Goal: Transaction & Acquisition: Obtain resource

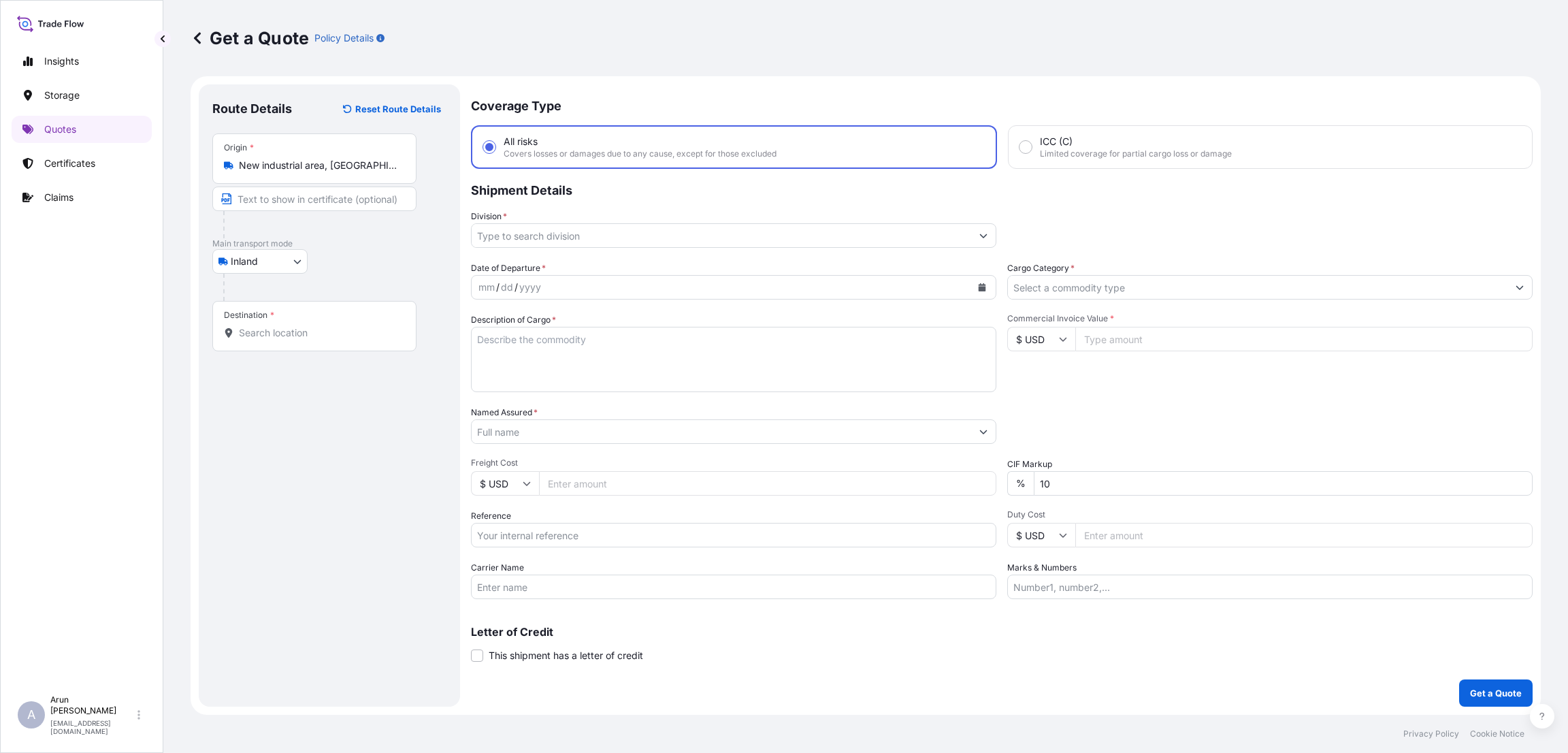
select select "Inland"
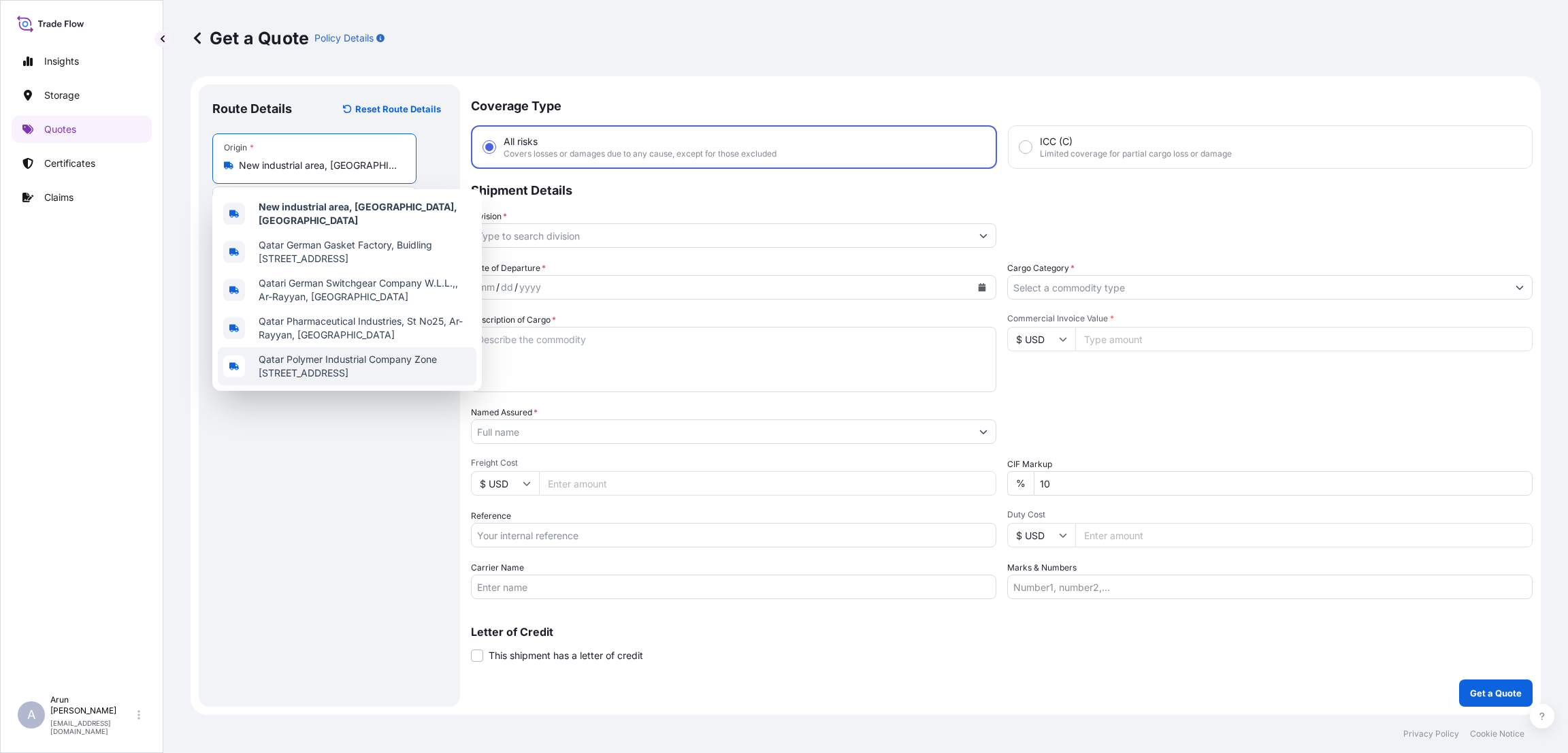
click at [777, 77] on form "Route Details Reset Route Details Place of loading Road / Inland Road / Inland …" at bounding box center [866, 396] width 1351 height 639
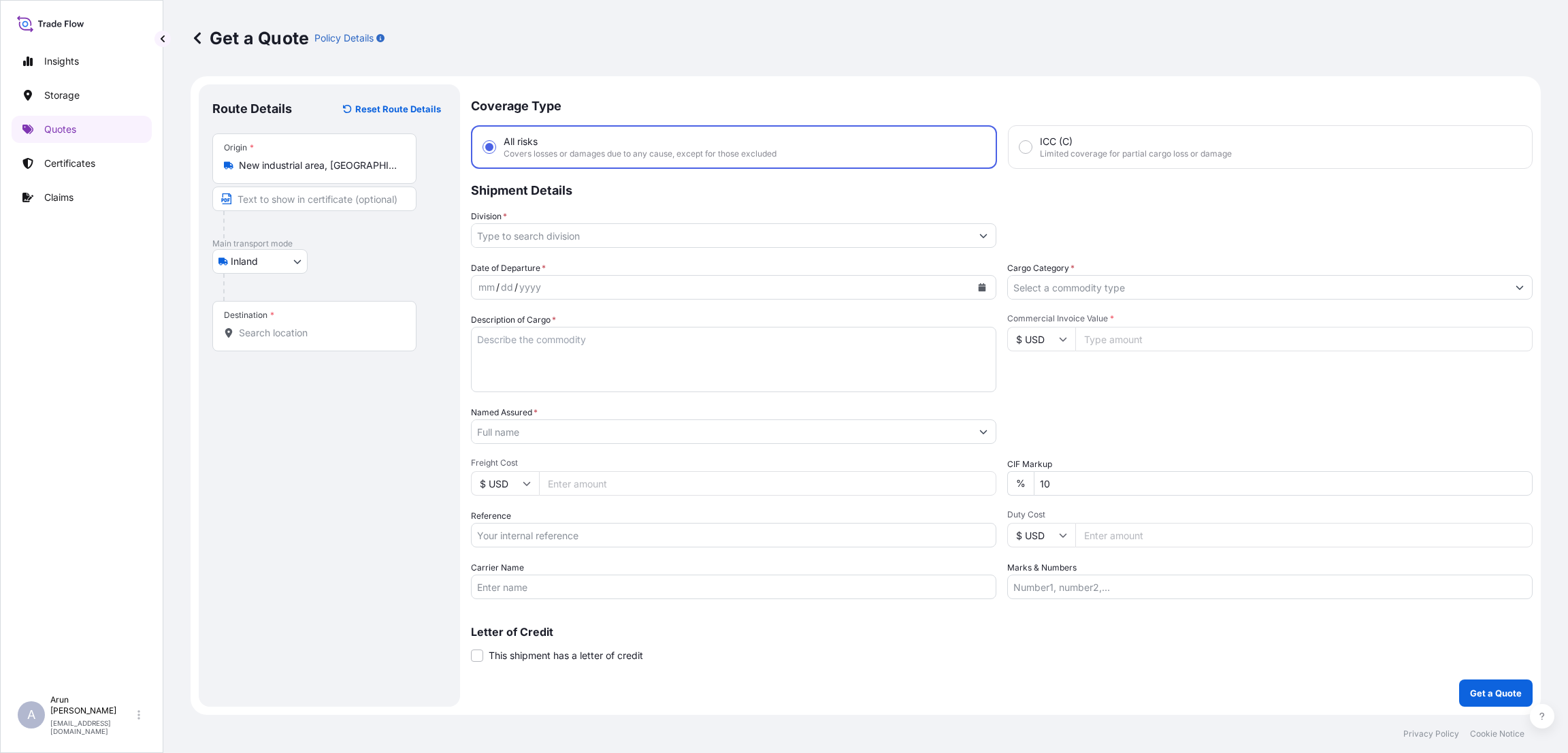
click at [281, 326] on input "Destination *" at bounding box center [319, 332] width 160 height 13
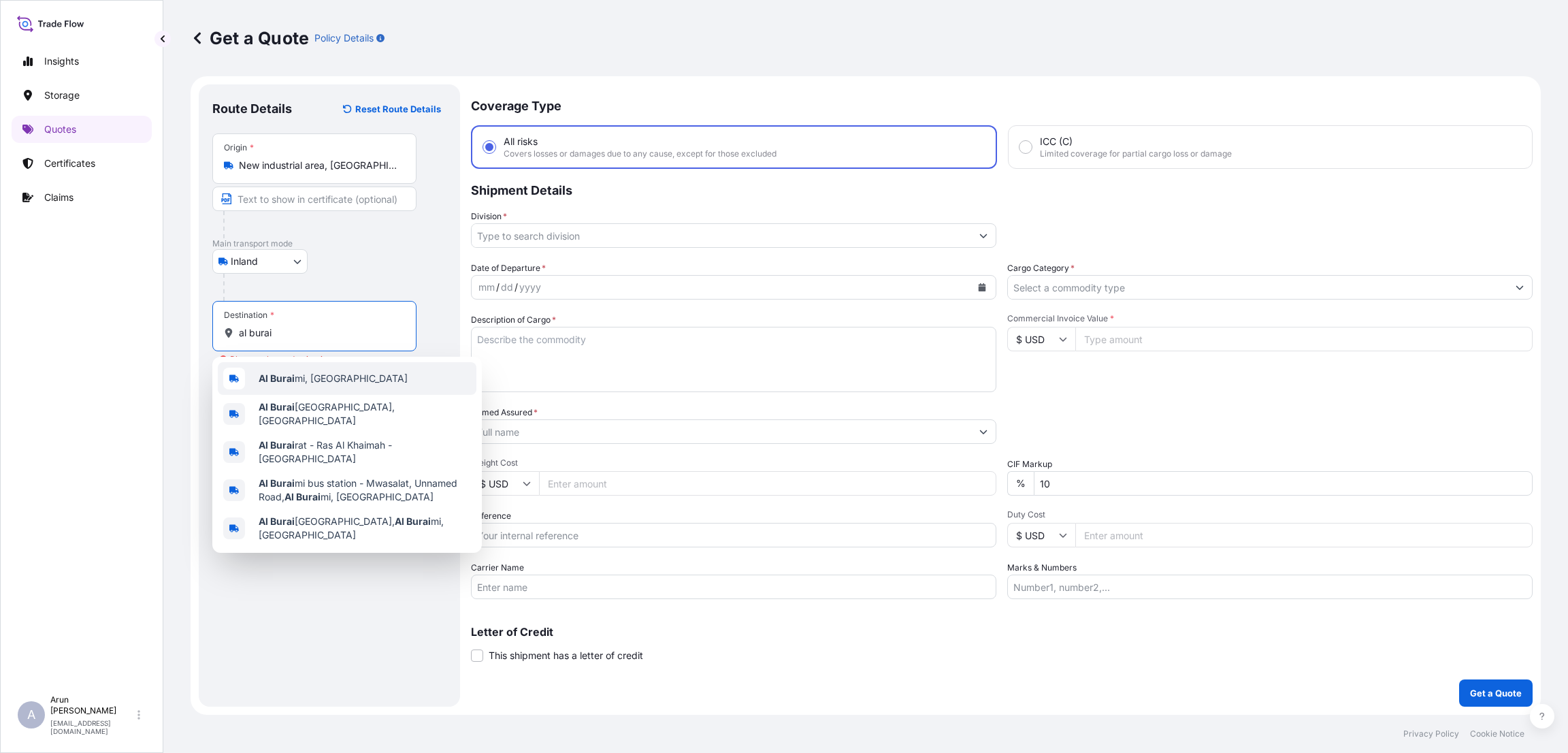
click at [321, 373] on span "Al Burai mi, [GEOGRAPHIC_DATA]" at bounding box center [333, 378] width 149 height 13
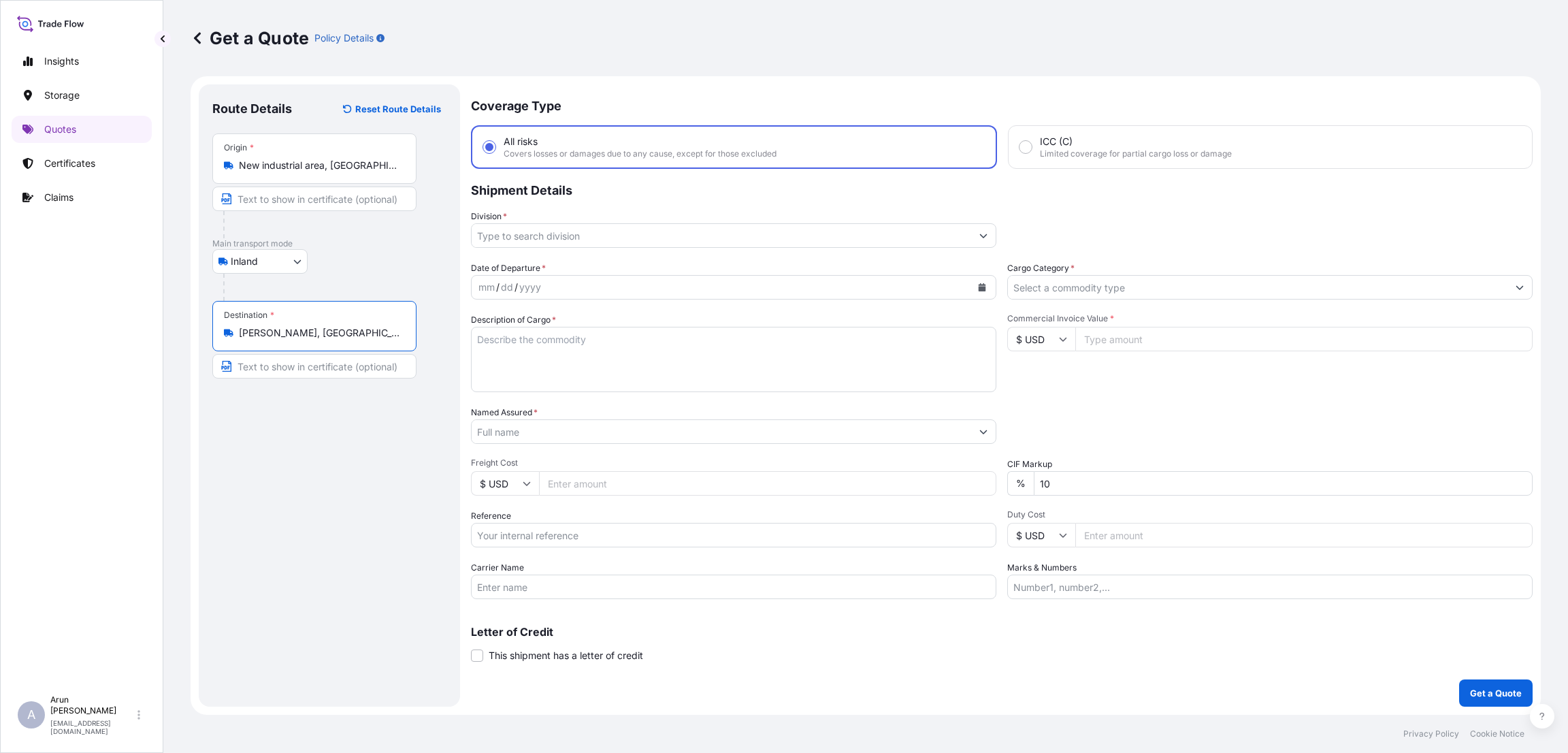
type input "[PERSON_NAME], [GEOGRAPHIC_DATA]"
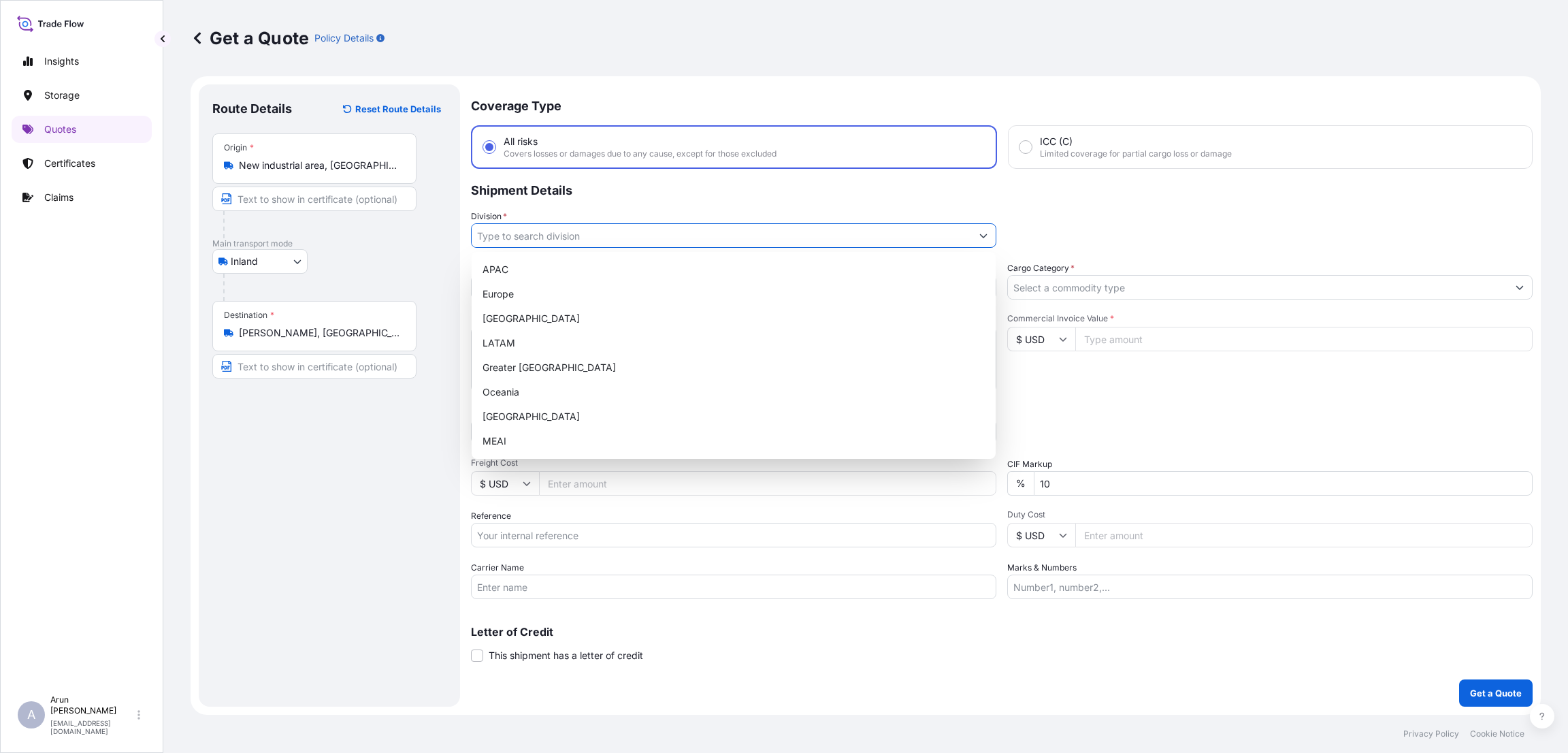
click at [610, 229] on input "Division *" at bounding box center [722, 235] width 499 height 25
click at [581, 442] on div "MEAI" at bounding box center [734, 441] width 514 height 25
type input "MEAI"
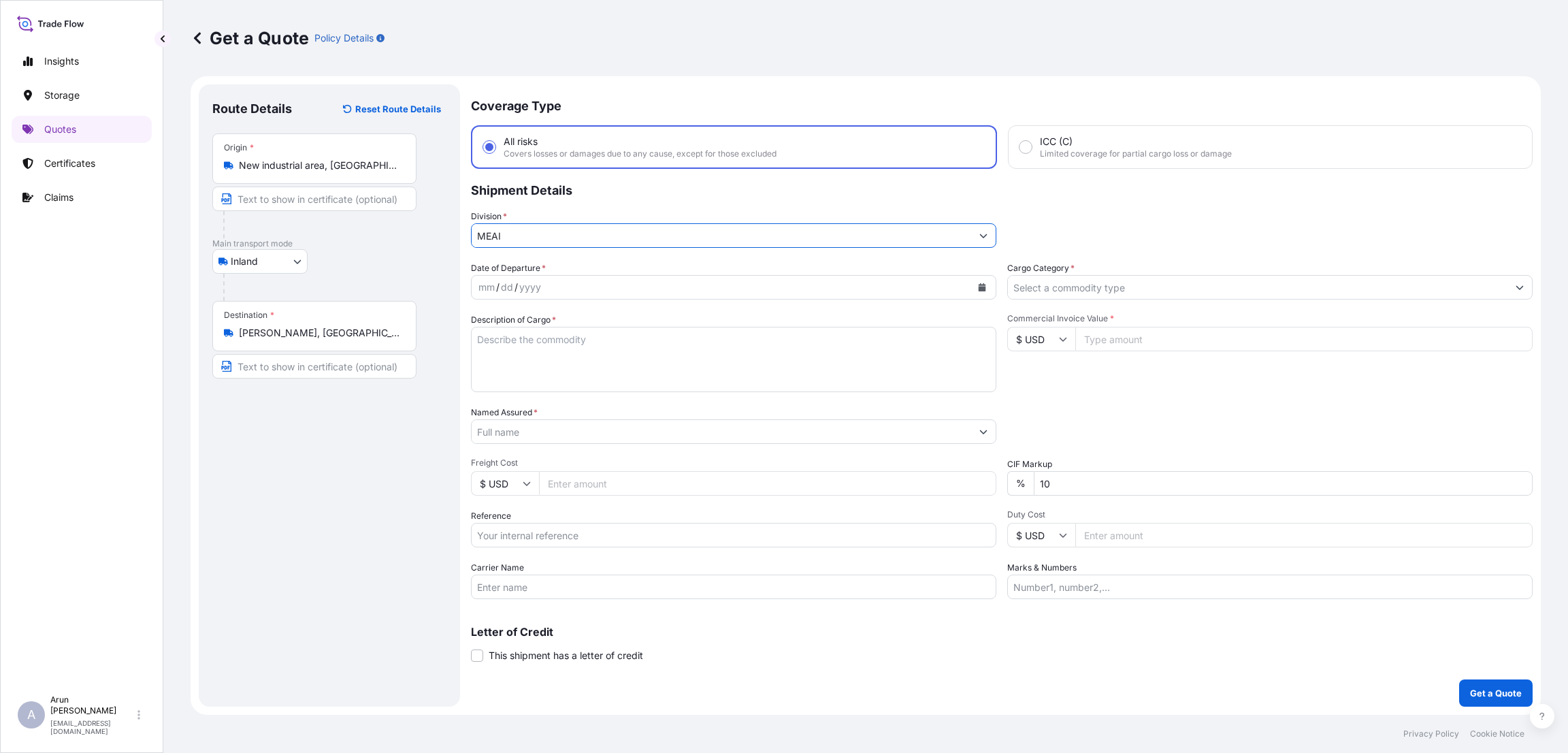
click at [706, 279] on div "mm / dd / yyyy" at bounding box center [722, 287] width 499 height 25
click at [983, 281] on button "Calendar" at bounding box center [982, 287] width 22 height 22
click at [538, 425] on div "14" at bounding box center [547, 426] width 25 height 25
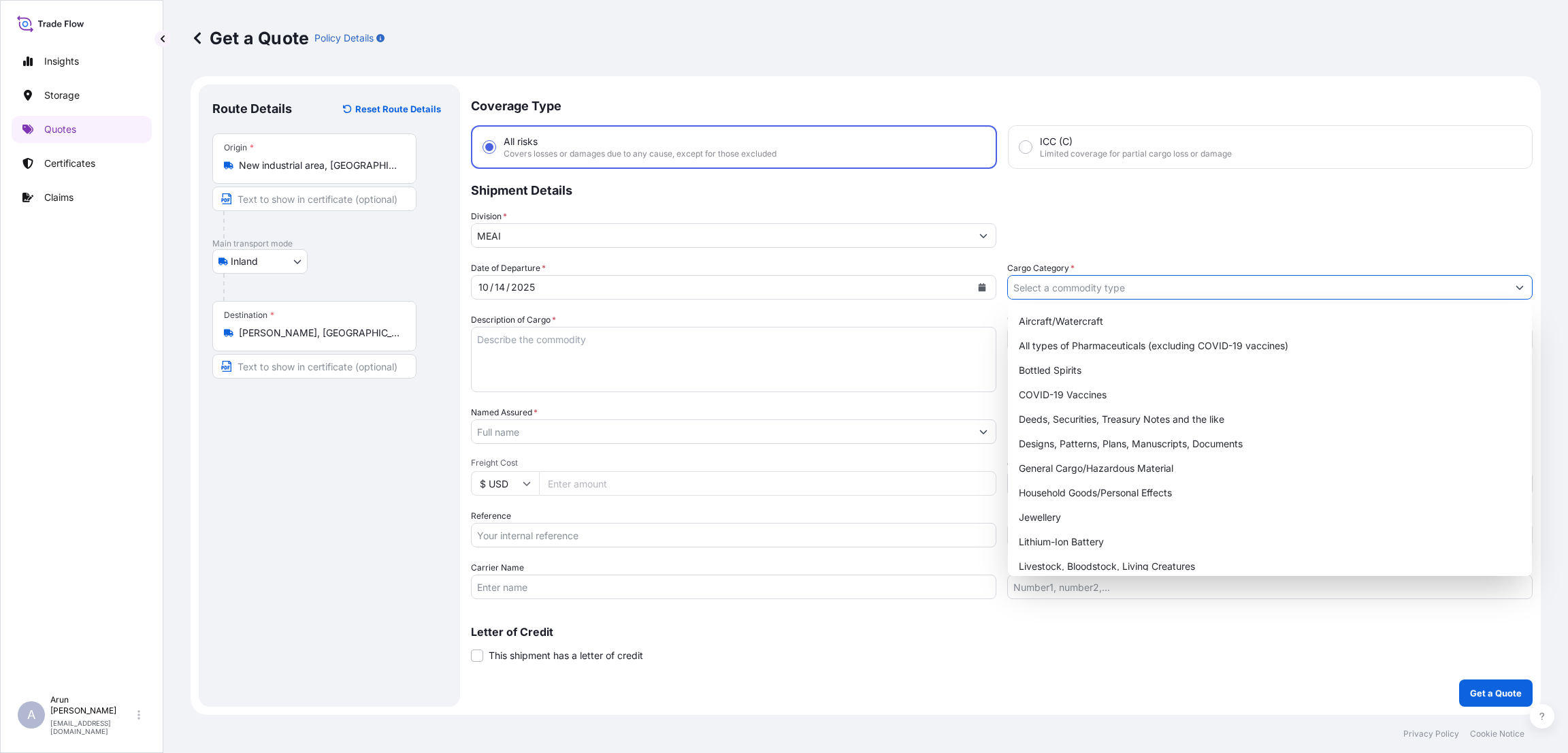
click at [1135, 282] on input "Cargo Category *" at bounding box center [1258, 287] width 499 height 25
click at [1110, 462] on div "General Cargo/Hazardous Material" at bounding box center [1270, 468] width 514 height 25
type input "General Cargo/Hazardous Material"
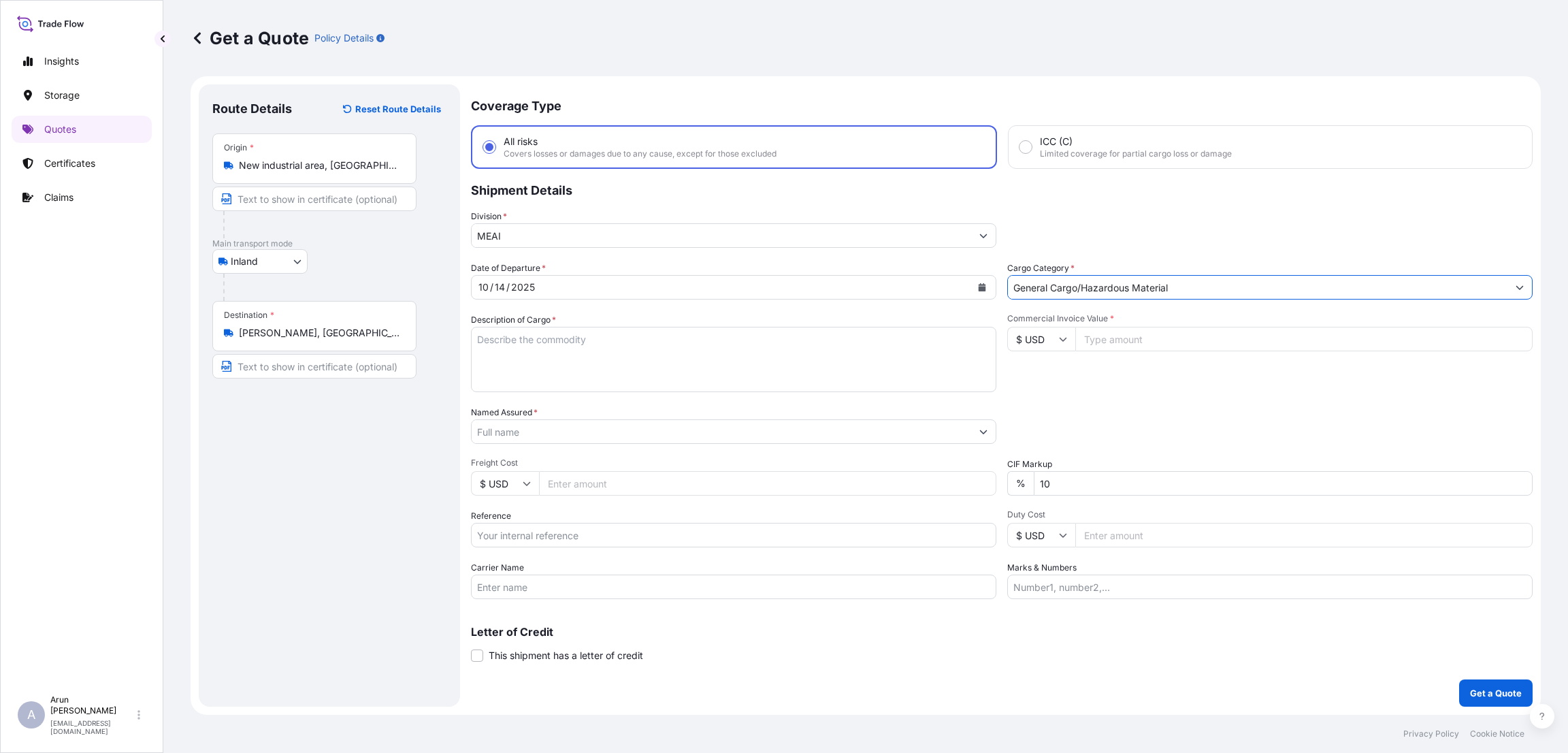
click at [537, 344] on textarea "Description of Cargo *" at bounding box center [734, 359] width 525 height 65
type textarea "p"
type textarea "PVC"
click at [1113, 336] on input "Commercial Invoice Value *" at bounding box center [1304, 338] width 457 height 25
type input "30000"
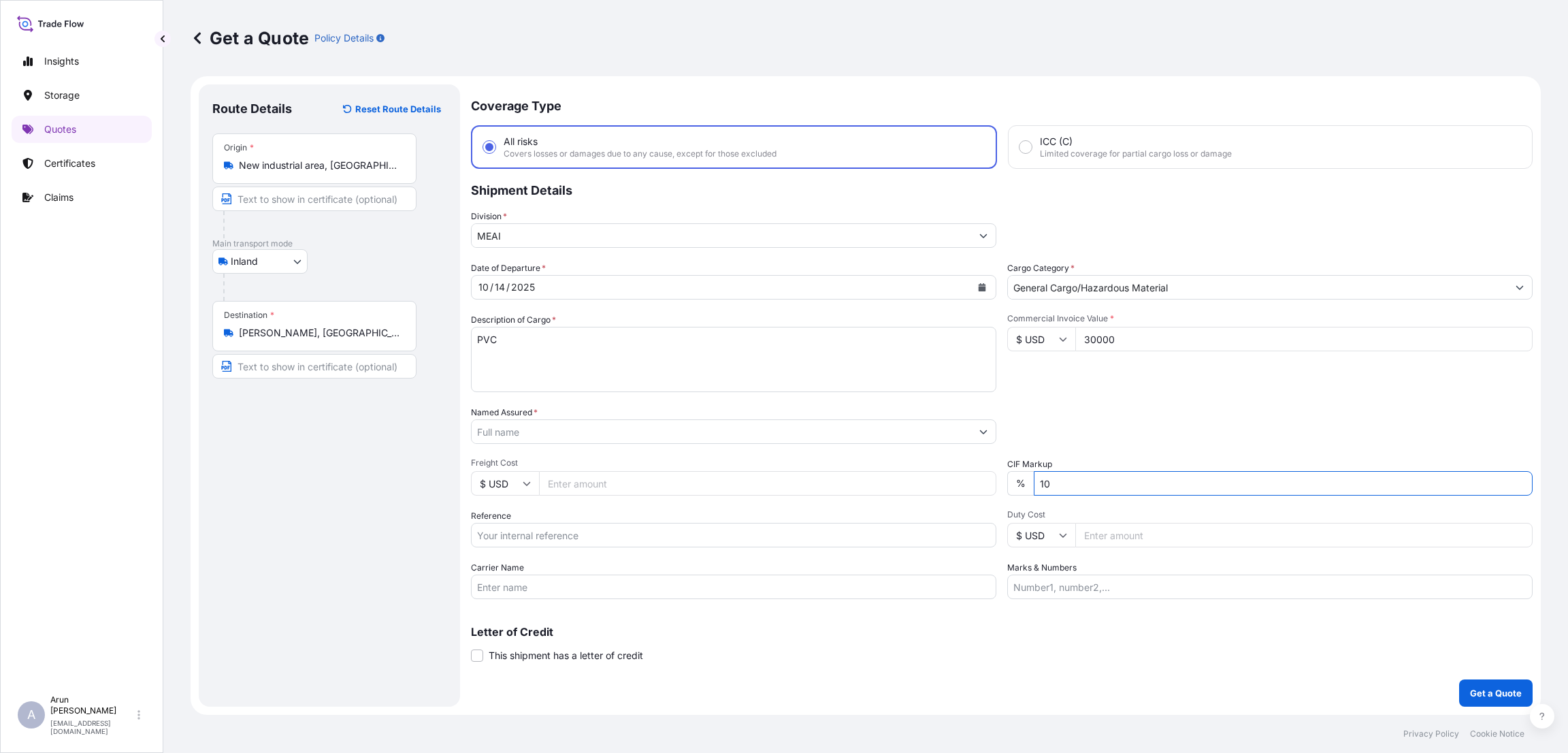
drag, startPoint x: 1066, startPoint y: 483, endPoint x: 1019, endPoint y: 483, distance: 47.0
click at [1019, 483] on div "% 10" at bounding box center [1270, 483] width 525 height 25
type input "0"
click at [555, 531] on input "Reference" at bounding box center [734, 535] width 525 height 25
type input "138/25"
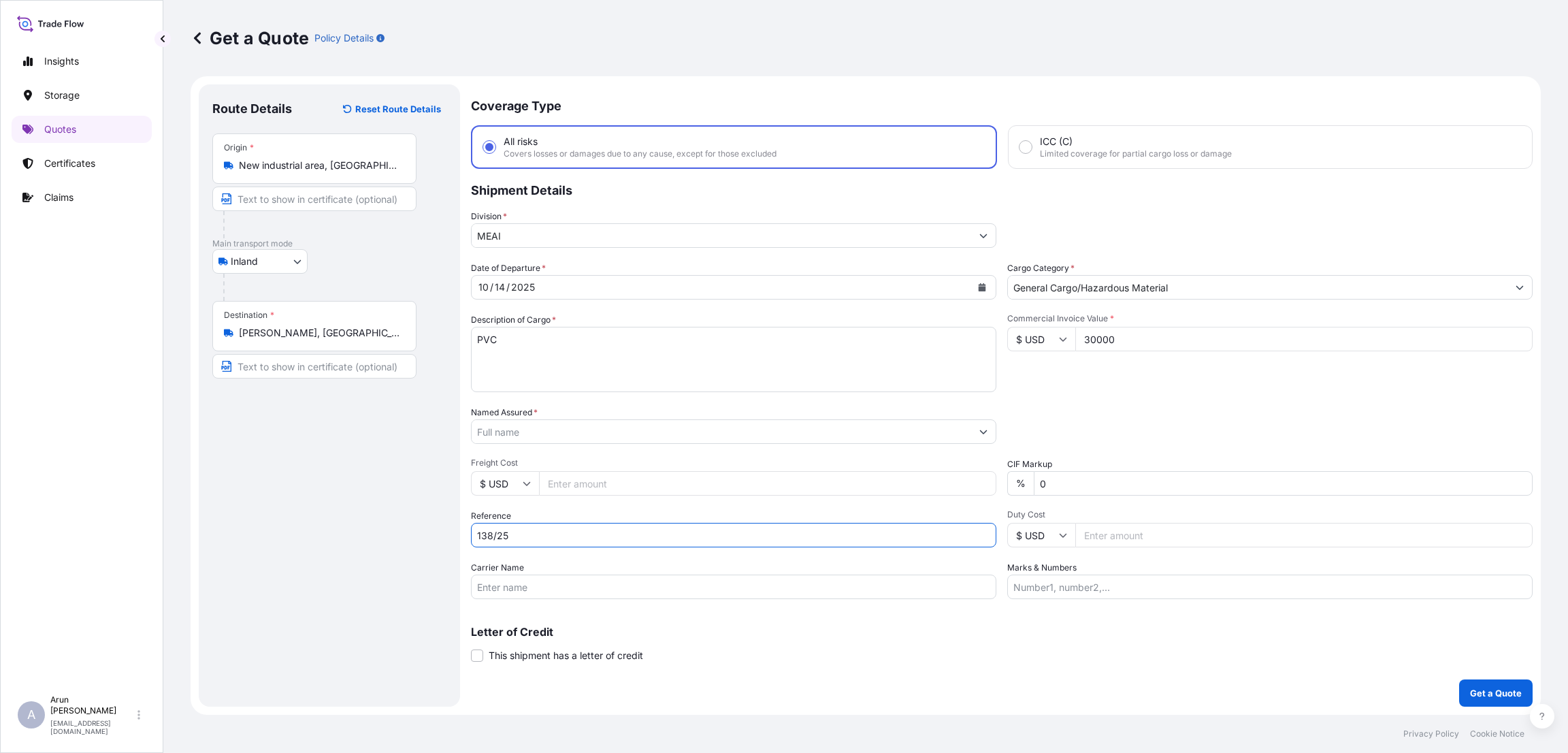
click at [1085, 585] on input "Marks & Numbers" at bounding box center [1270, 587] width 525 height 25
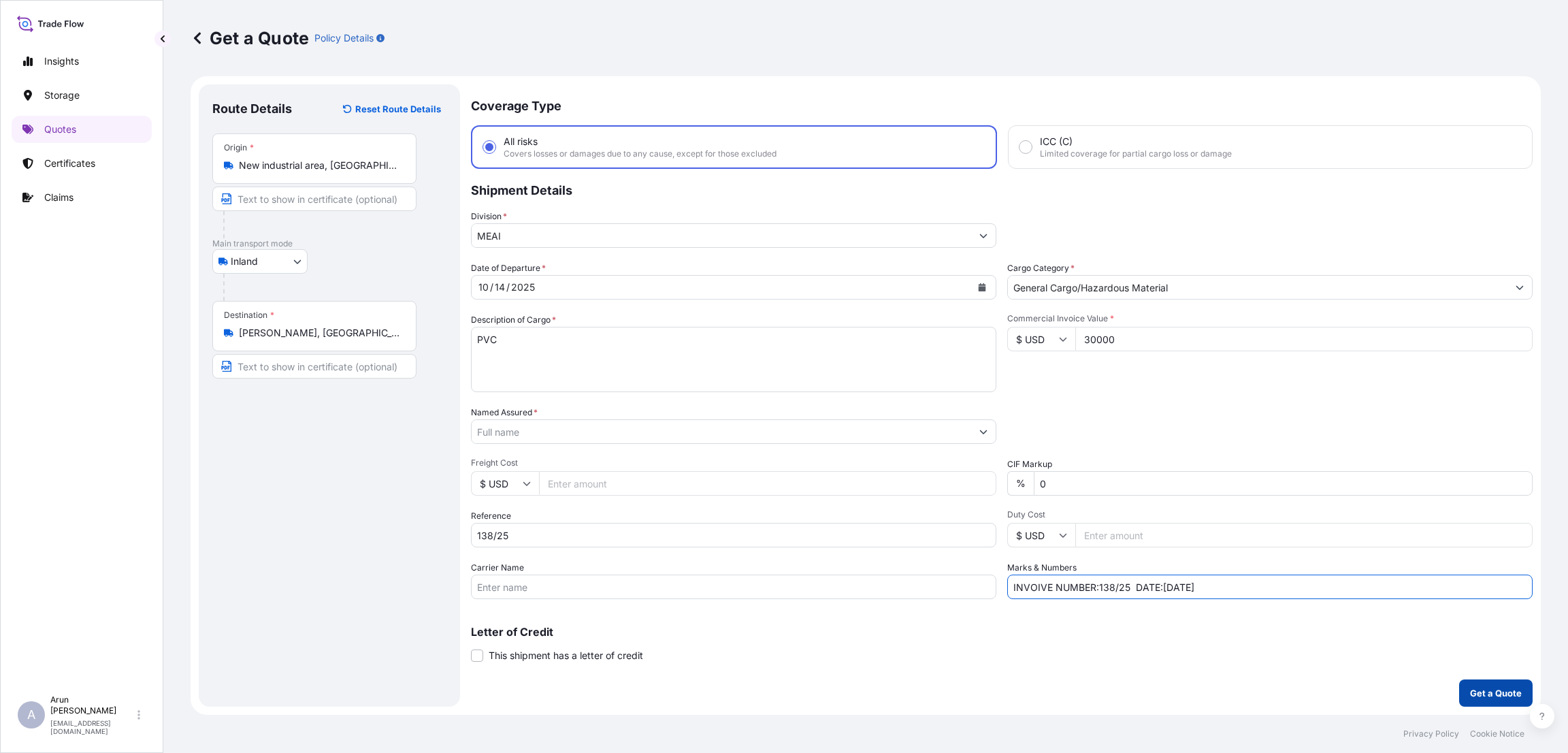
type input "INVOIVE NUMBER:138/25 DATE:[DATE]"
click at [1513, 692] on p "Get a Quote" at bounding box center [1496, 692] width 52 height 13
click at [626, 429] on input "Named Assured *" at bounding box center [722, 431] width 499 height 25
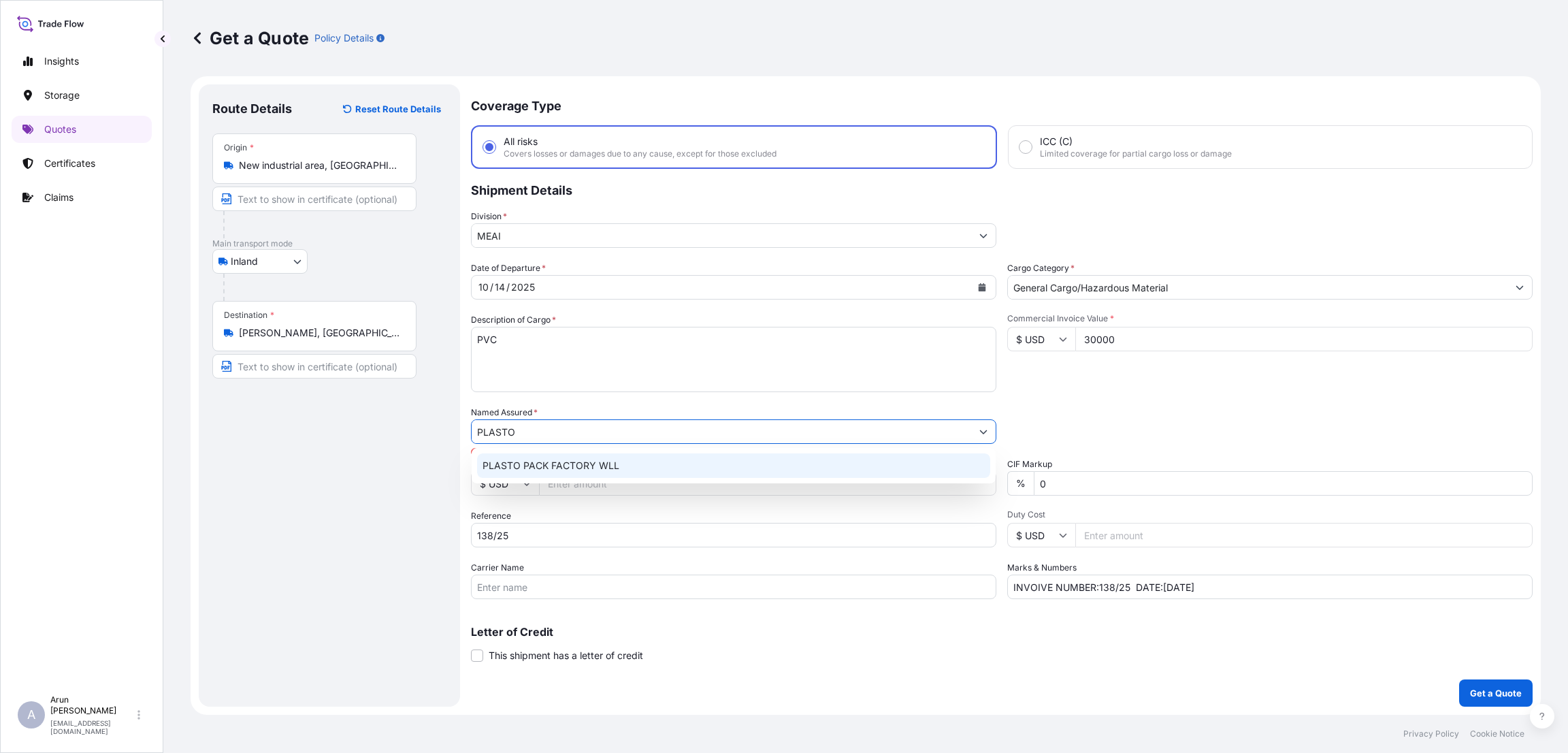
click at [618, 462] on div "PLASTO PACK FACTORY WLL" at bounding box center [734, 465] width 514 height 25
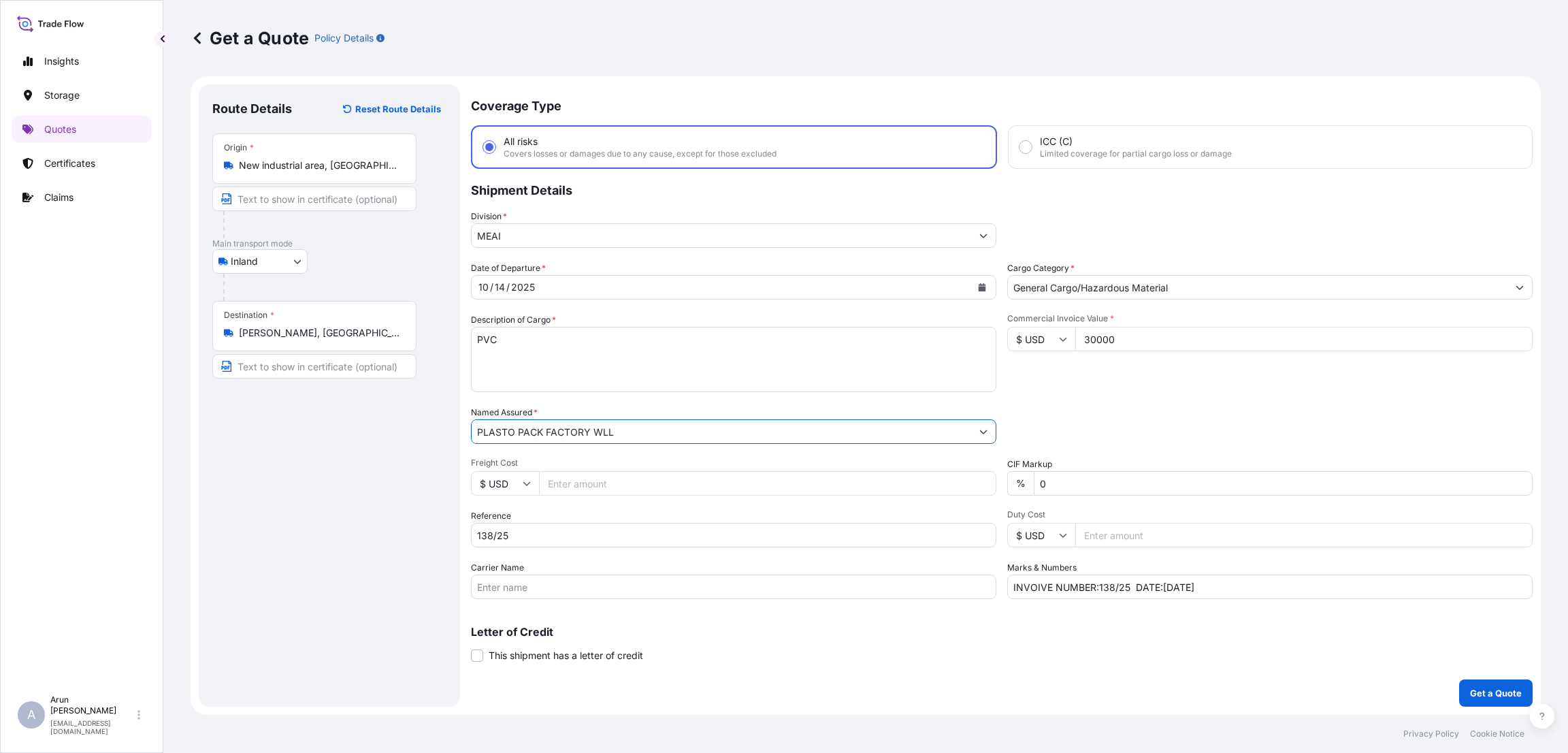
type input "PLASTO PACK FACTORY WLL"
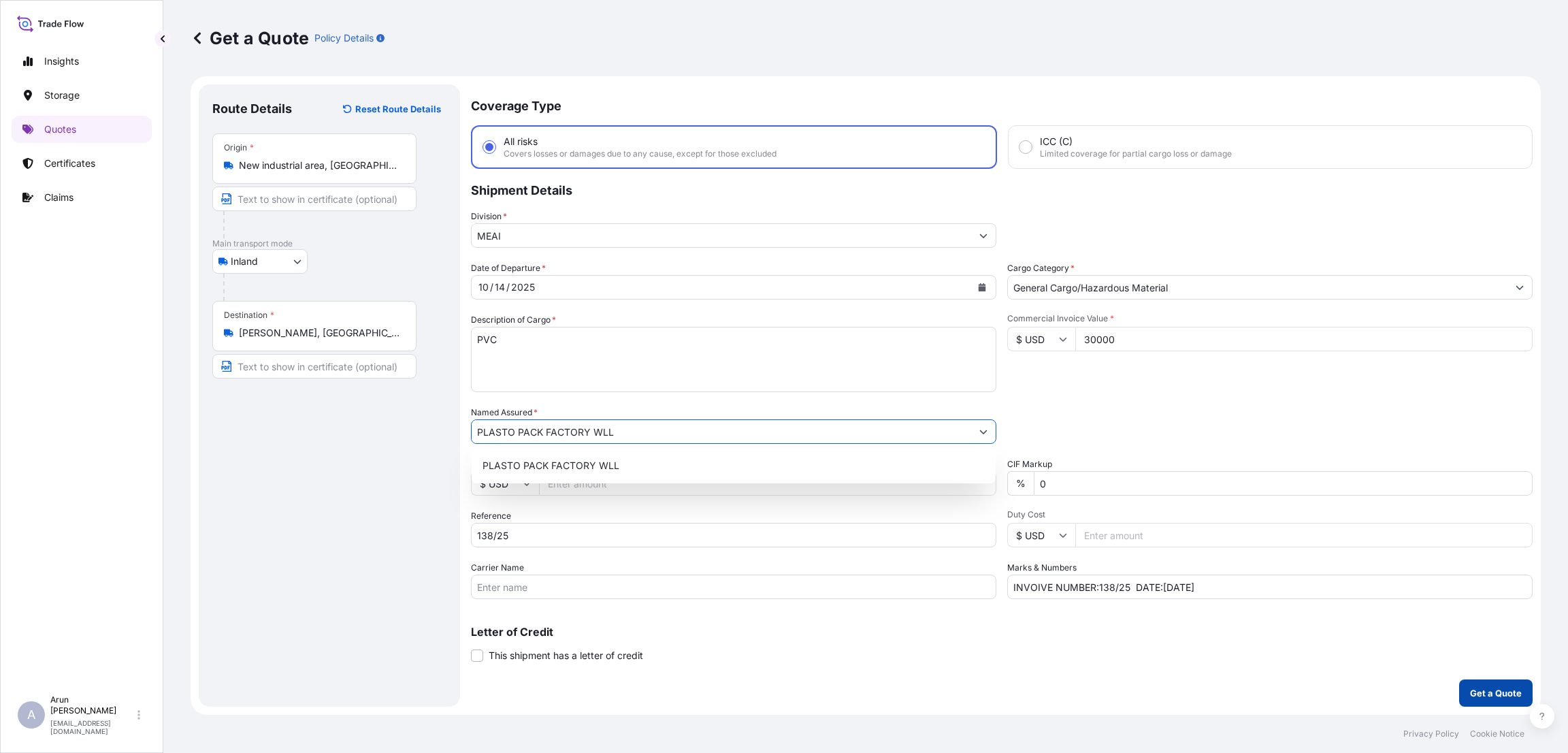
click at [1491, 703] on button "Get a Quote" at bounding box center [1496, 693] width 74 height 27
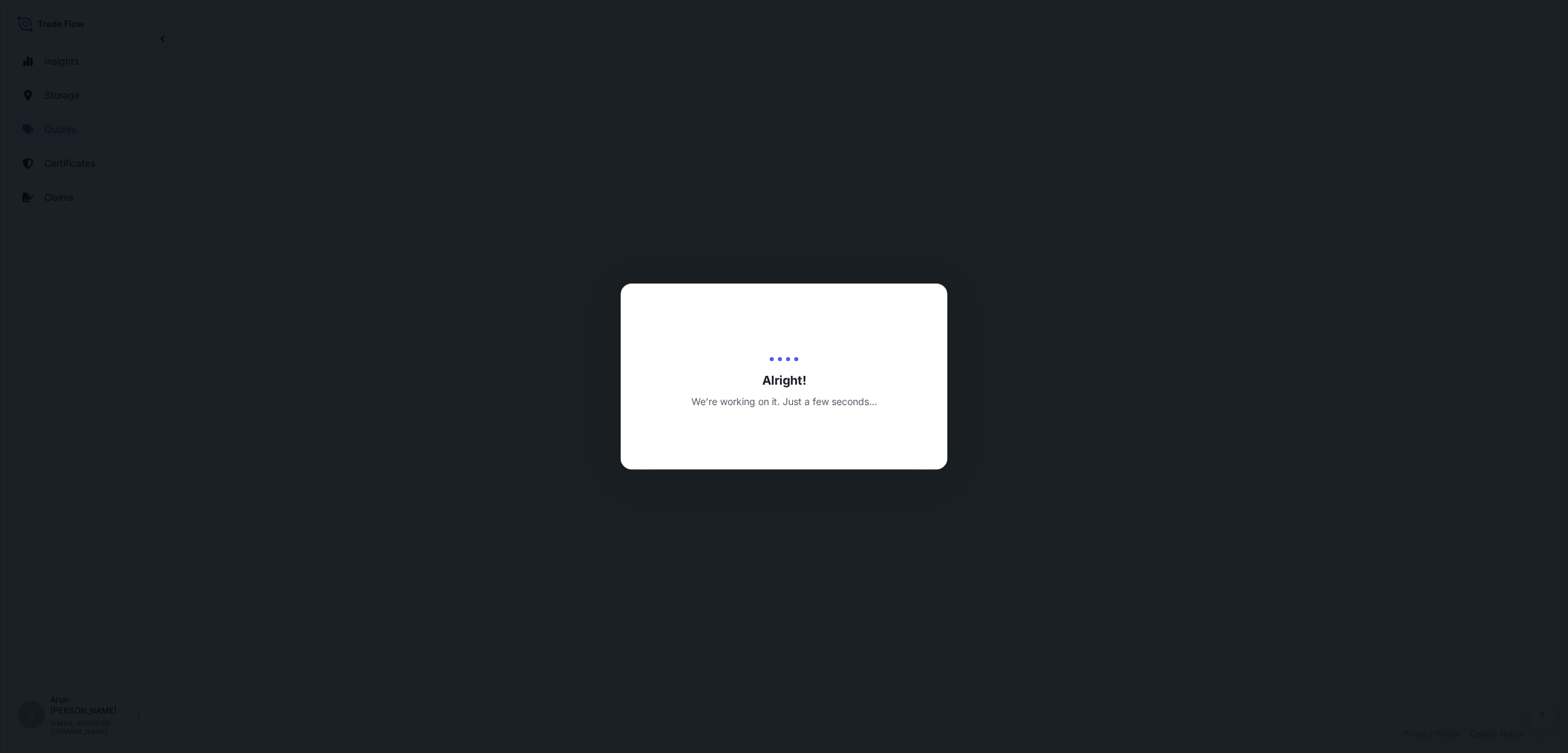
select select "Inland"
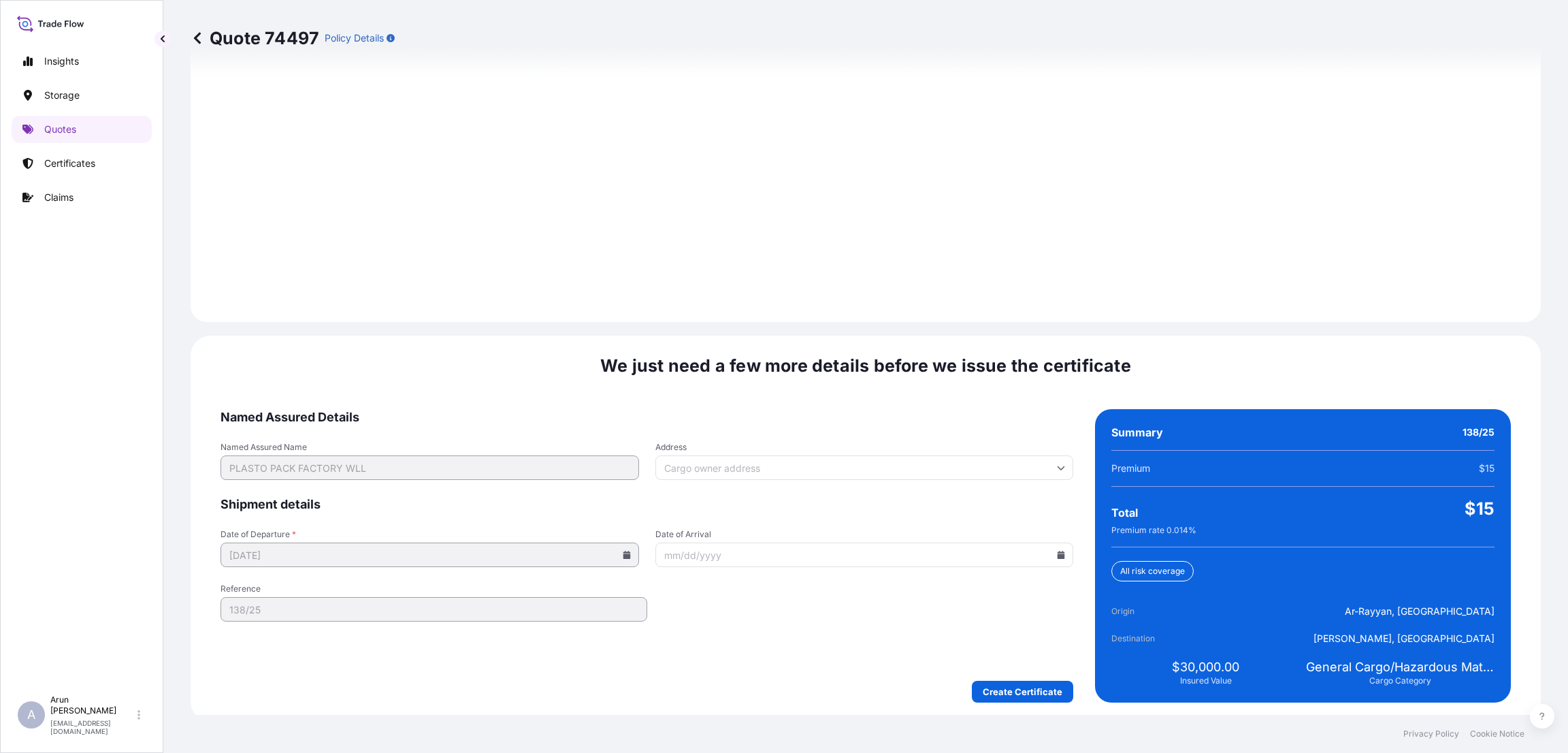
scroll to position [1813, 0]
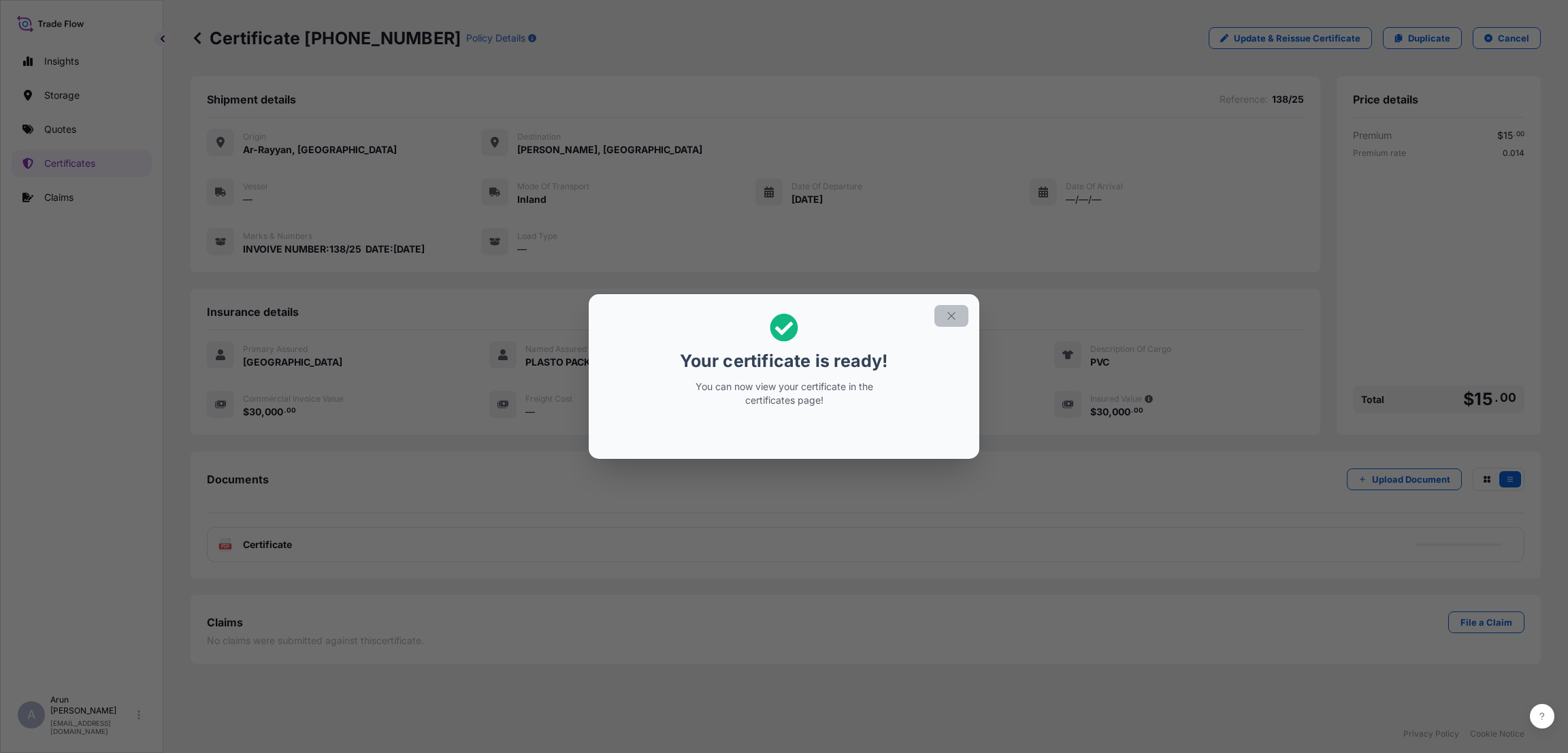
click at [956, 316] on icon "button" at bounding box center [951, 315] width 12 height 12
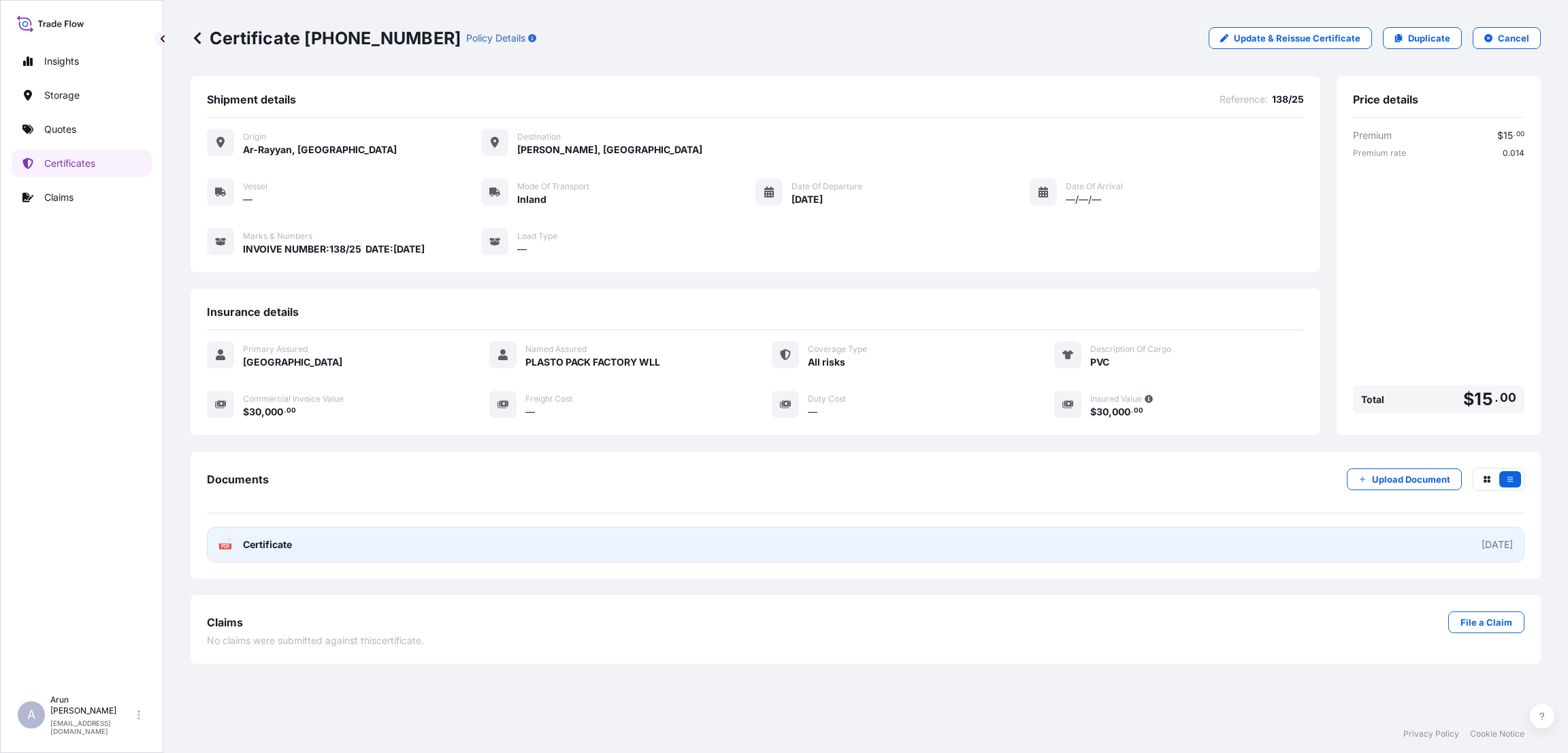
click at [1207, 548] on link "PDF Certificate [DATE]" at bounding box center [865, 545] width 1318 height 35
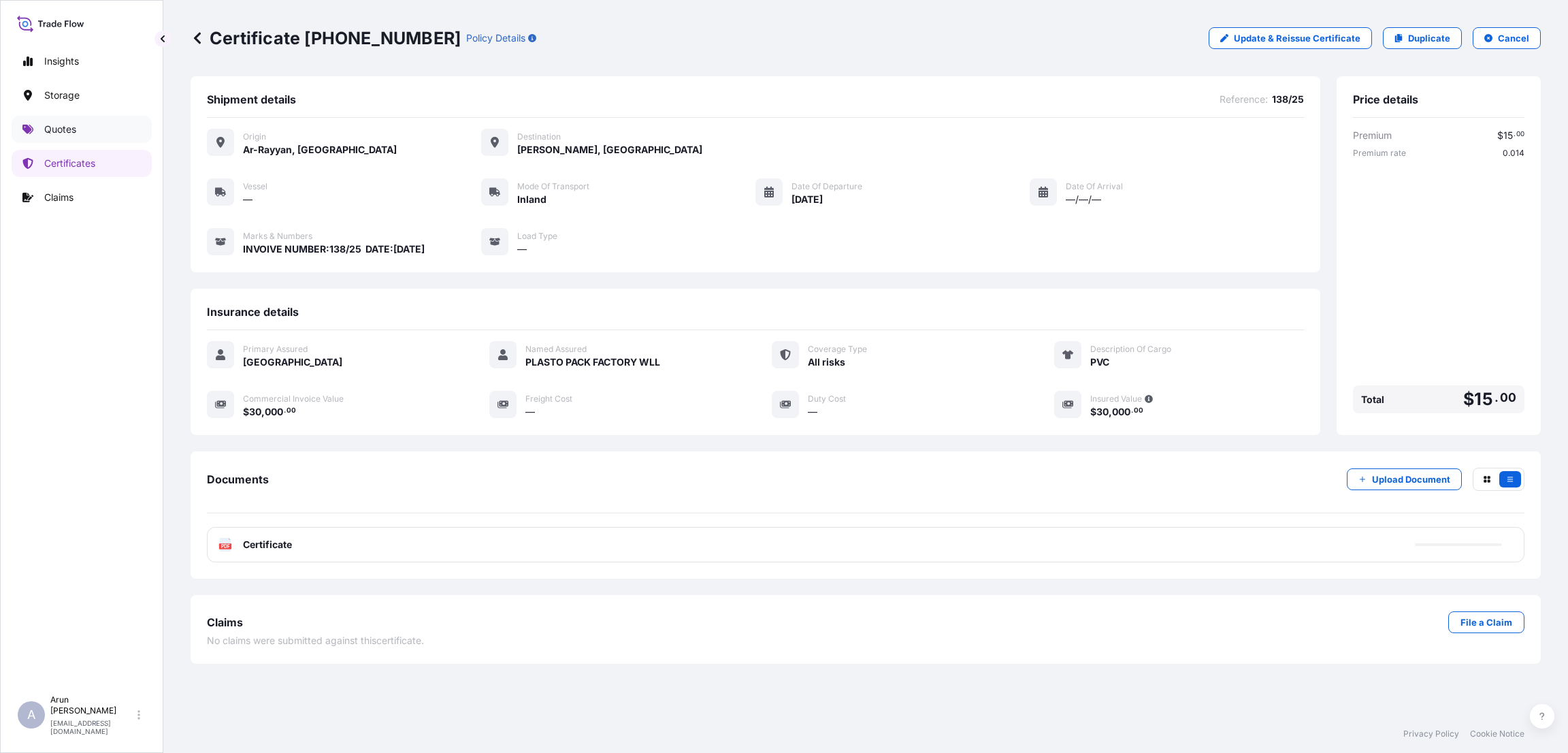
click at [81, 120] on link "Quotes" at bounding box center [81, 129] width 140 height 27
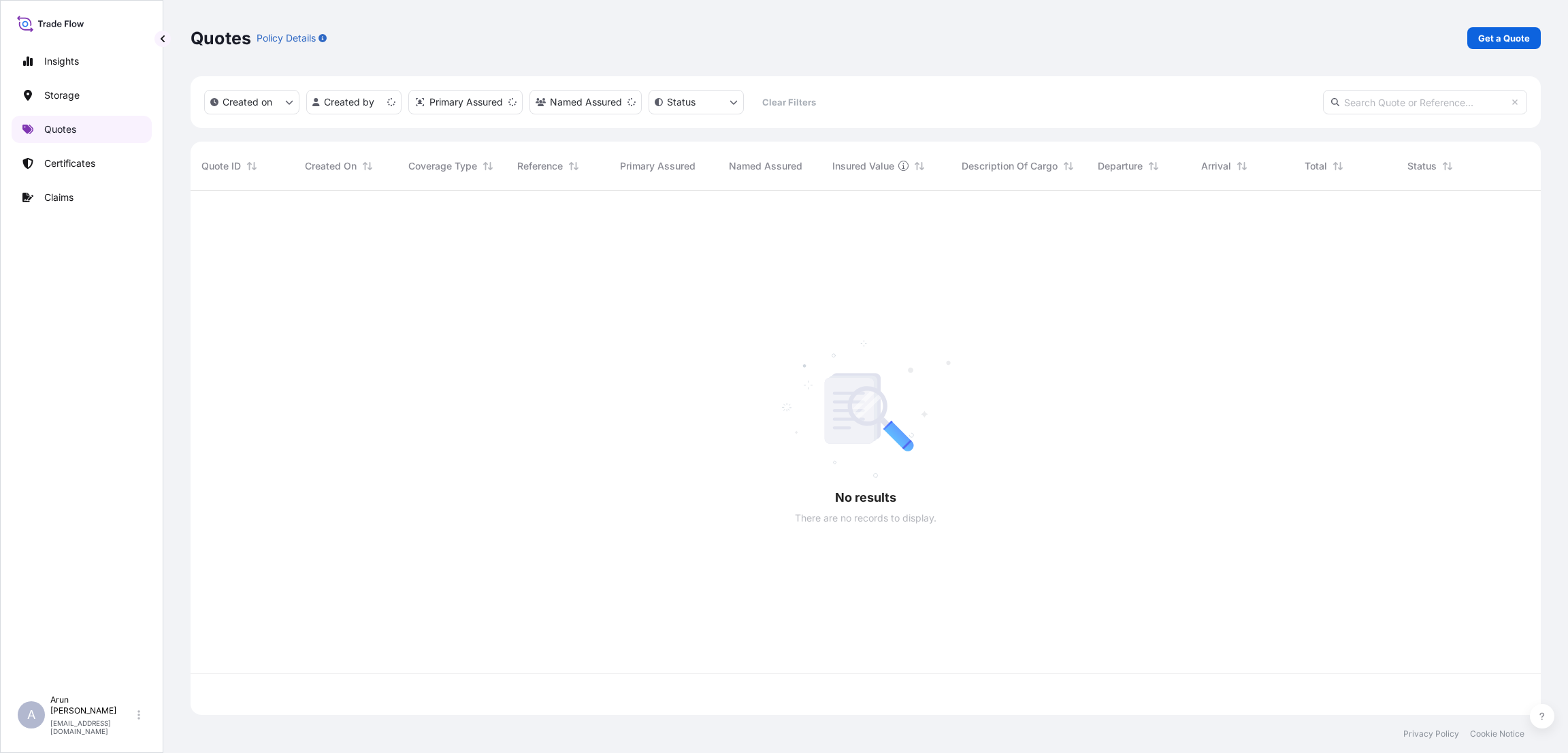
scroll to position [516, 1334]
click at [1513, 33] on p "Get a Quote" at bounding box center [1505, 38] width 52 height 13
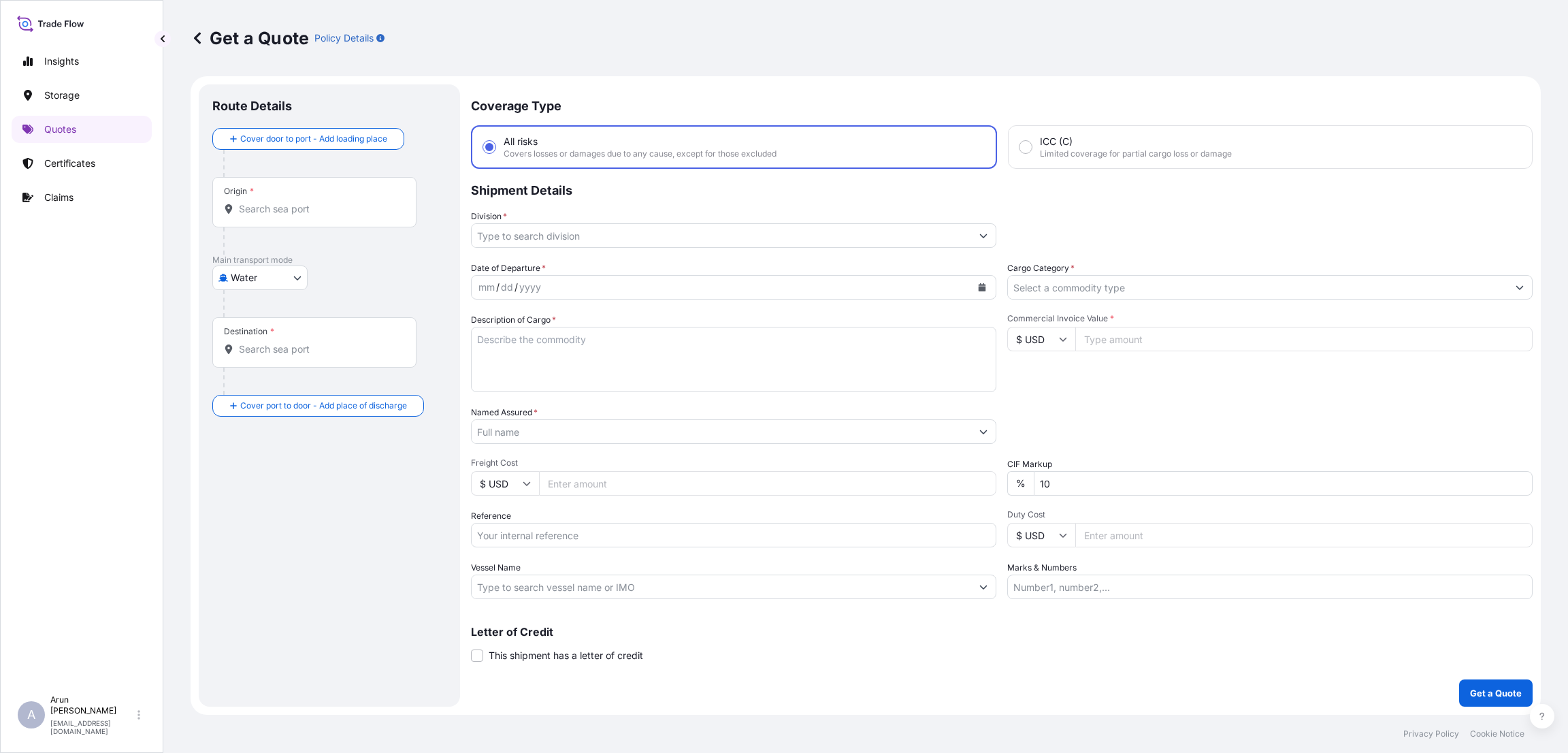
click at [292, 273] on body "Insights Storage Quotes Certificates Claims A [PERSON_NAME] [PERSON_NAME][EMAIL…" at bounding box center [784, 376] width 1568 height 753
click at [268, 353] on div "Inland" at bounding box center [260, 362] width 84 height 25
select select "Inland"
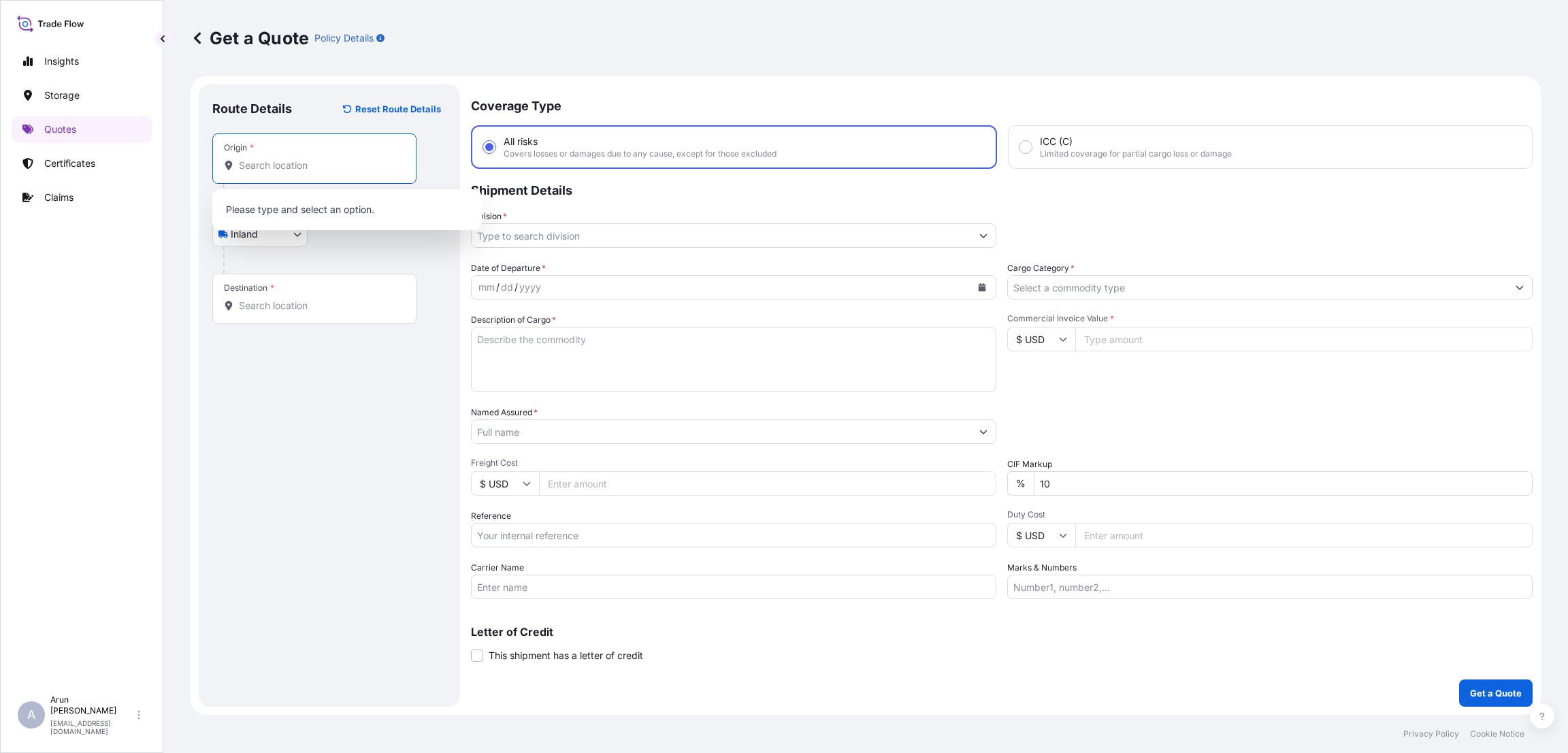
click at [319, 170] on input "Origin *" at bounding box center [319, 165] width 160 height 13
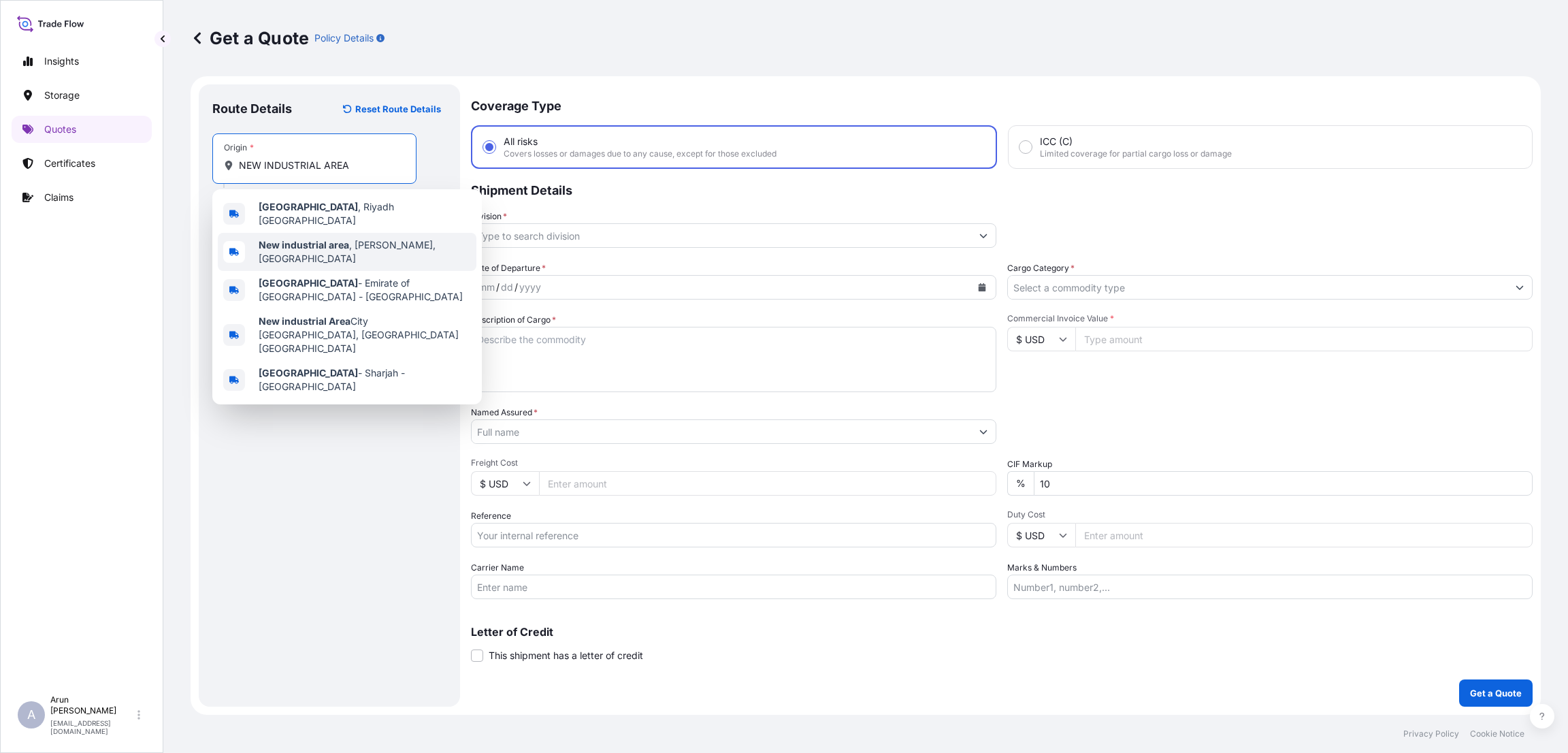
click at [348, 239] on span "New industrial area , [GEOGRAPHIC_DATA], [GEOGRAPHIC_DATA]" at bounding box center [365, 252] width 212 height 27
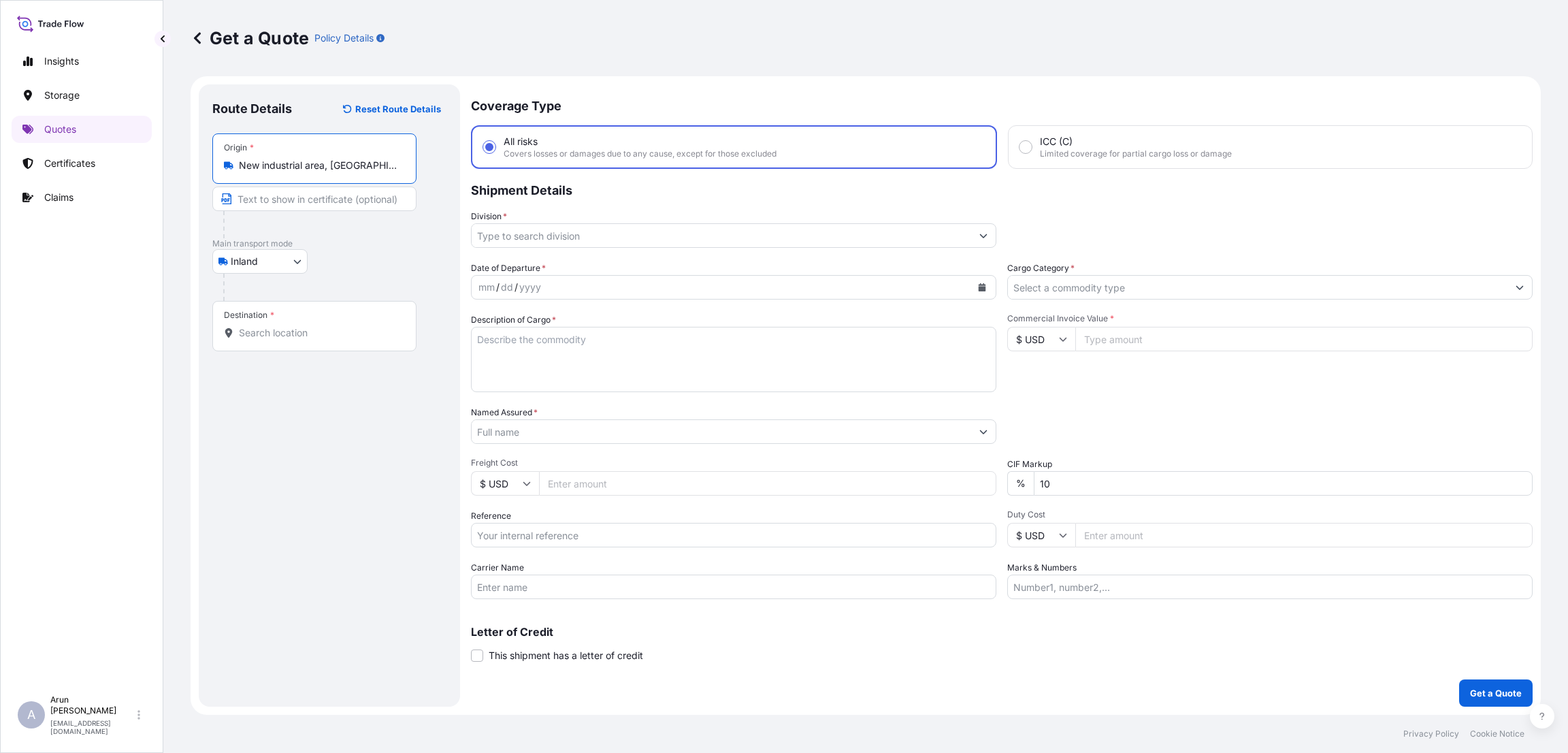
type input "New industrial area, [GEOGRAPHIC_DATA], [GEOGRAPHIC_DATA]"
click at [281, 331] on input "Destination *" at bounding box center [319, 332] width 160 height 13
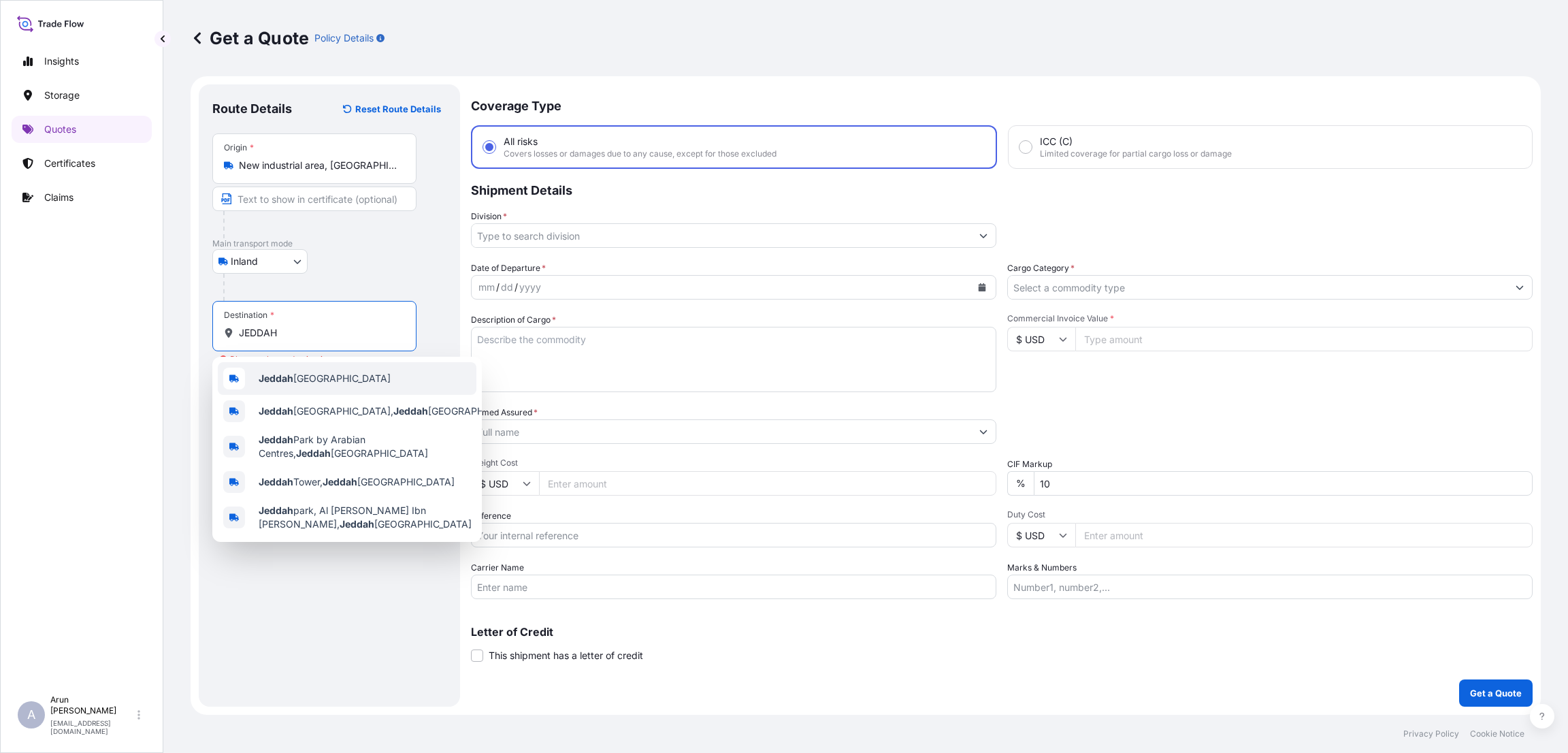
click at [357, 388] on div "Jeddah [GEOGRAPHIC_DATA]" at bounding box center [348, 379] width 259 height 32
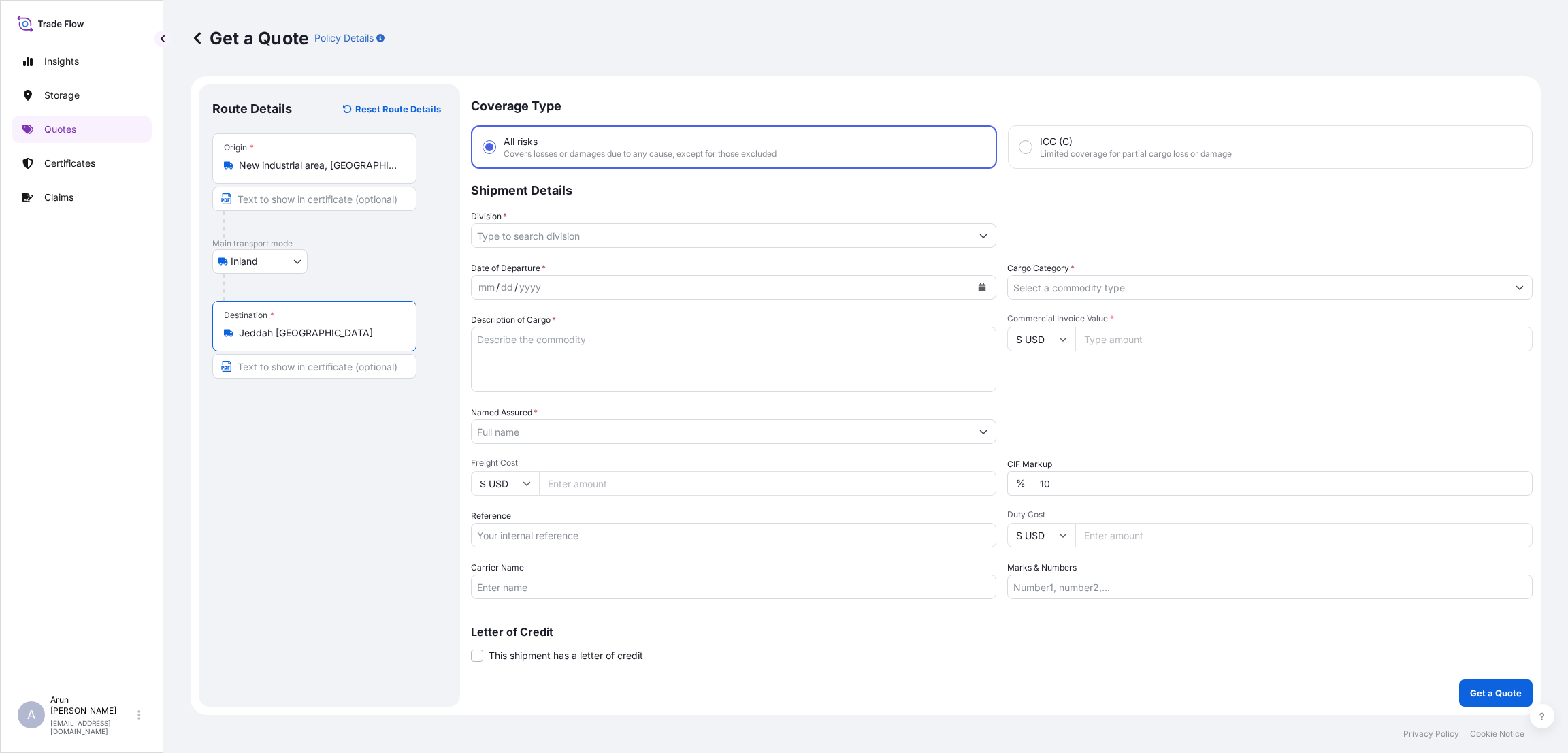
type input "Jeddah [GEOGRAPHIC_DATA]"
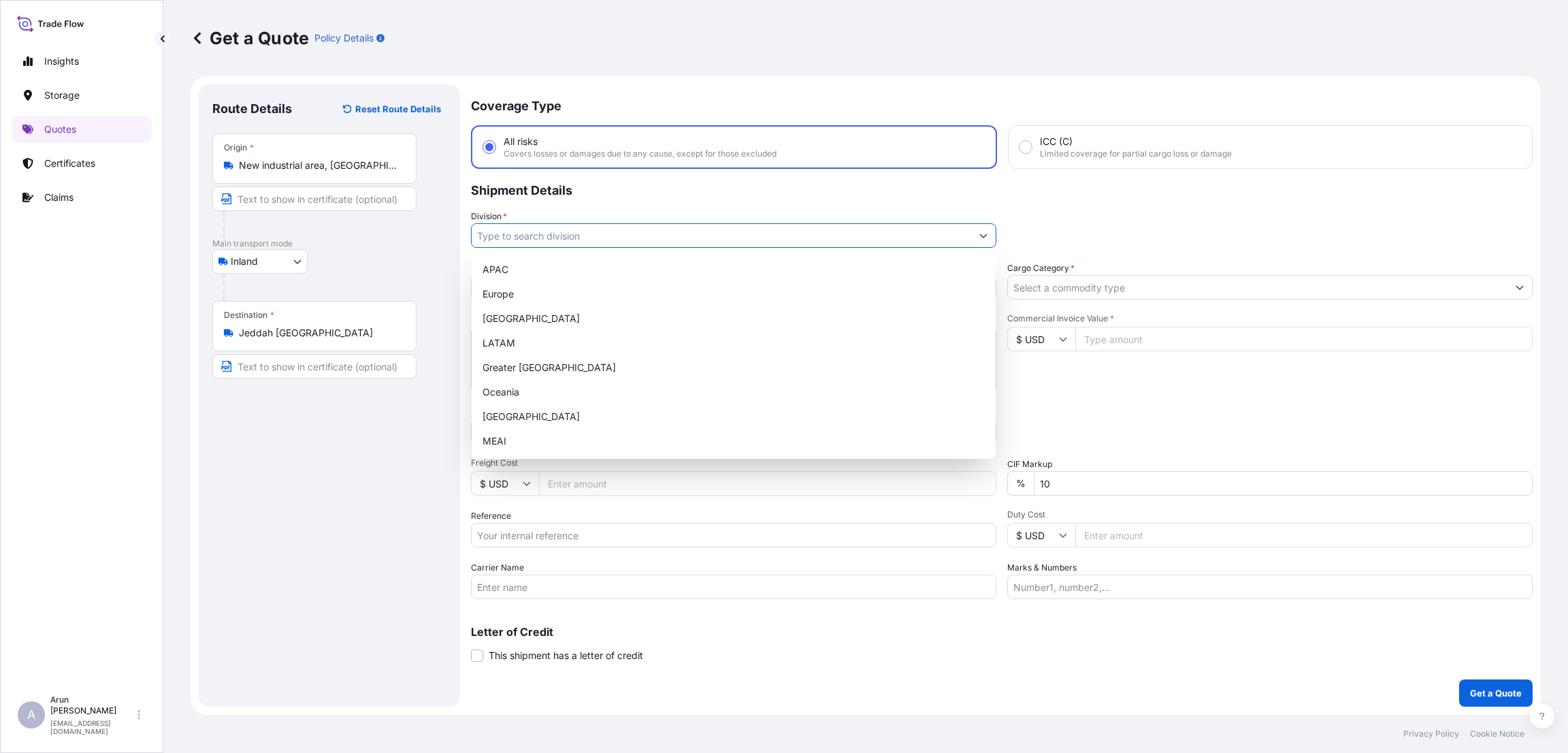
click at [571, 230] on input "Division *" at bounding box center [722, 235] width 499 height 25
click at [561, 436] on div "MEAI" at bounding box center [734, 441] width 514 height 25
type input "MEAI"
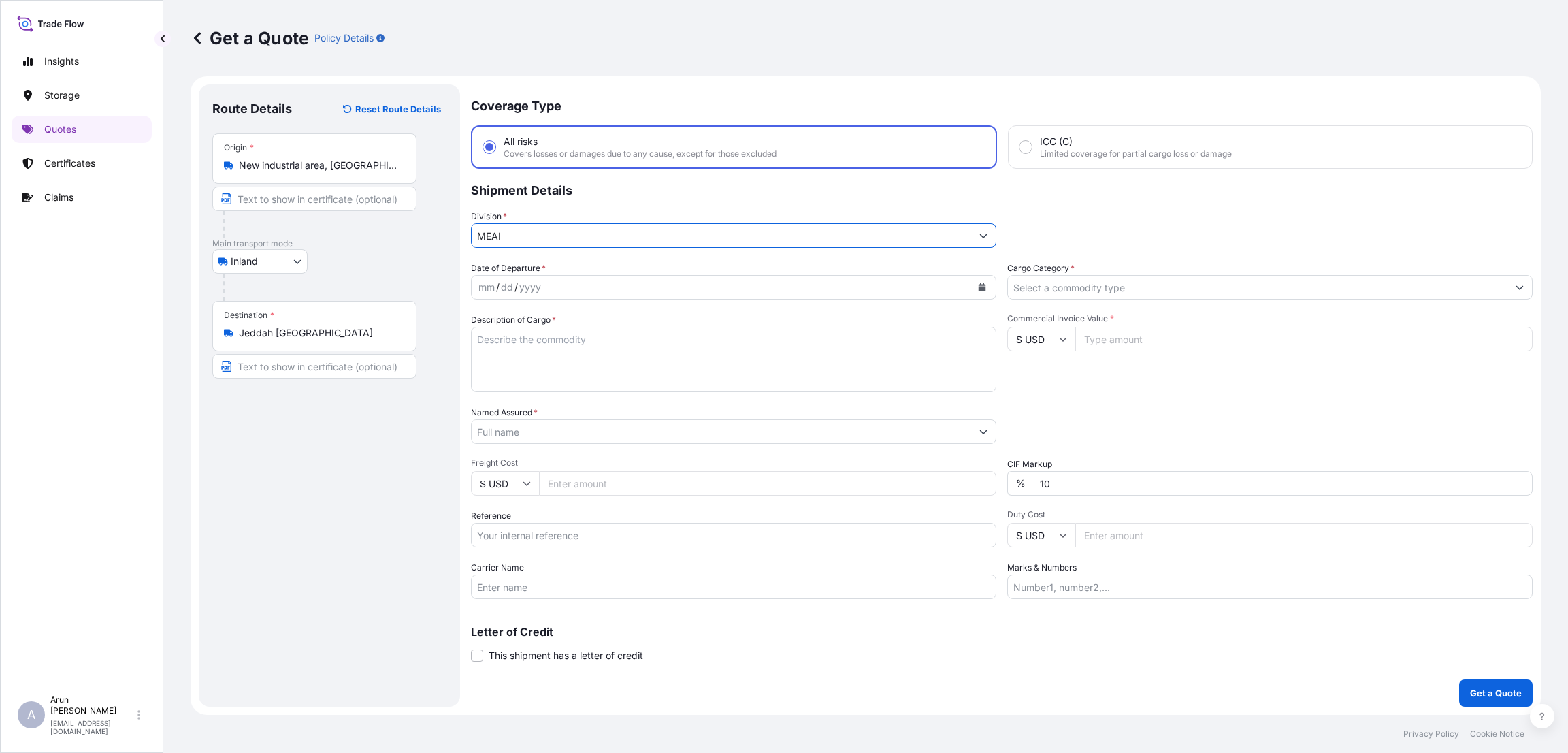
click at [983, 284] on icon "Calendar" at bounding box center [982, 288] width 8 height 8
click at [544, 429] on div "14" at bounding box center [547, 426] width 25 height 25
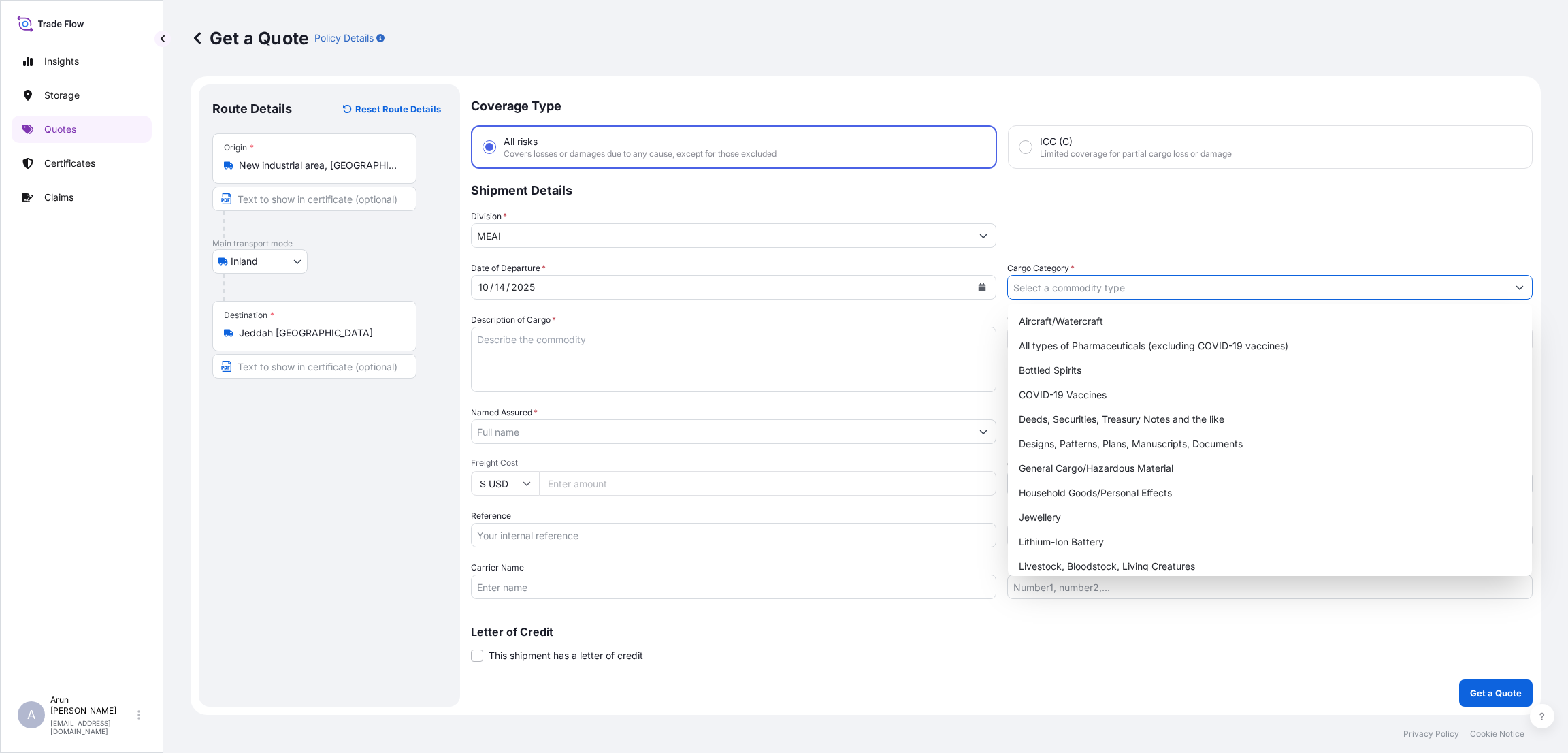
click at [1068, 285] on input "Cargo Category *" at bounding box center [1258, 287] width 499 height 25
click at [1104, 462] on div "General Cargo/Hazardous Material" at bounding box center [1270, 468] width 514 height 25
type input "General Cargo/Hazardous Material"
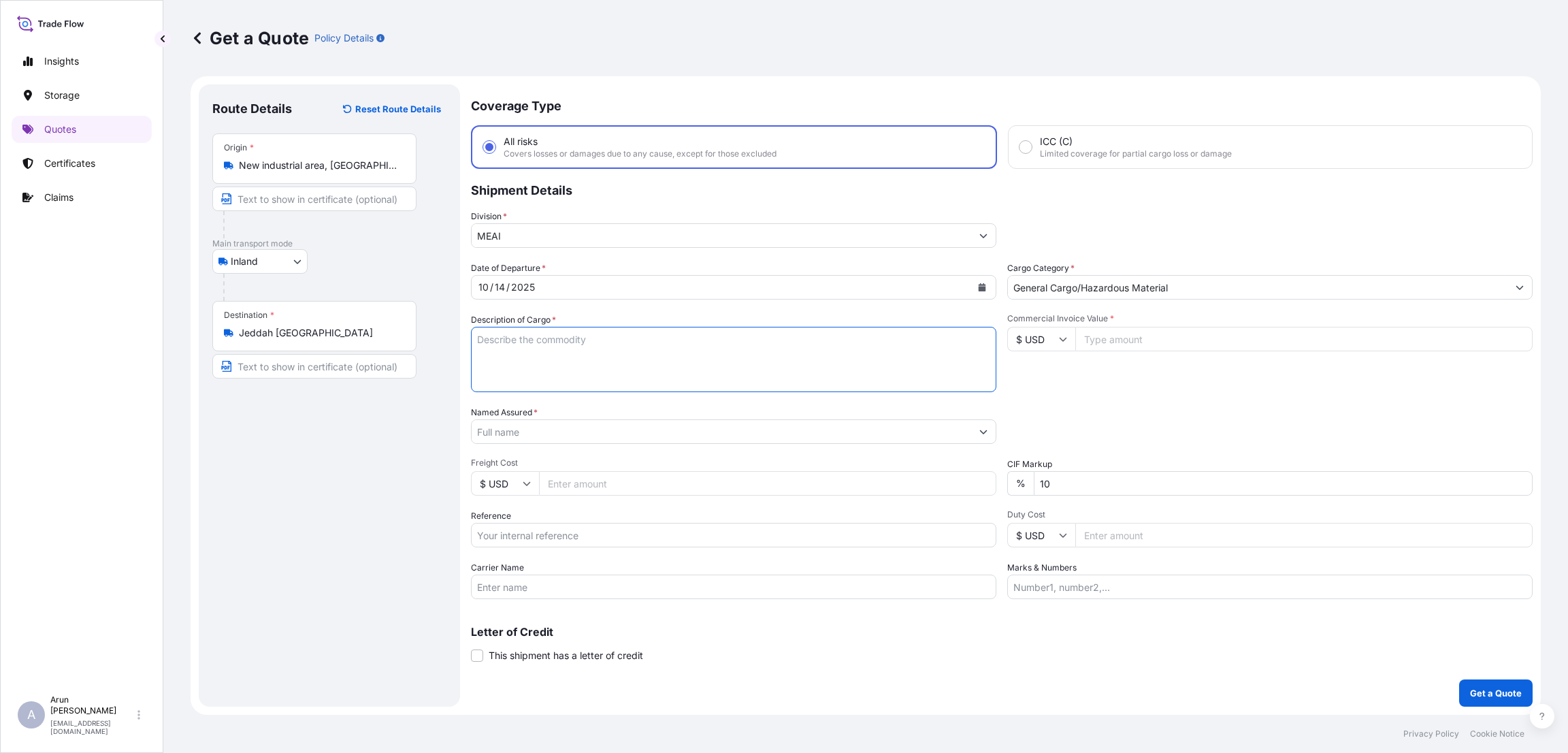
click at [523, 334] on textarea "Description of Cargo *" at bounding box center [734, 359] width 525 height 65
type textarea "PVC PLASTICIZER"
click at [1104, 341] on input "Commercial Invoice Value *" at bounding box center [1304, 338] width 457 height 25
click at [1060, 341] on icon at bounding box center [1064, 339] width 8 height 8
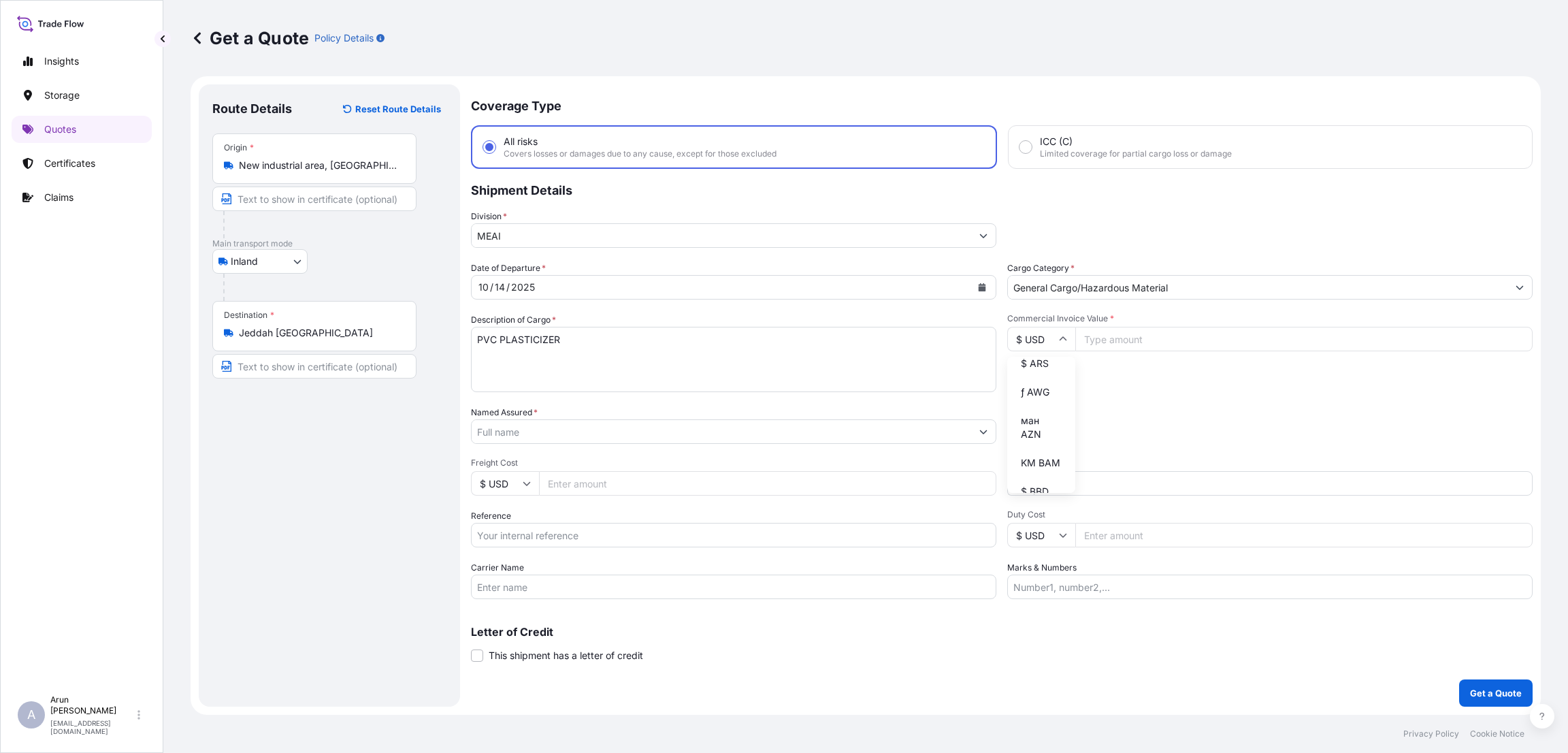
click at [1042, 205] on div "﷼ SAR" at bounding box center [1041, 191] width 57 height 26
type input "﷼ SAR"
click at [1132, 343] on input "Commercial Invoice Value *" at bounding box center [1304, 338] width 457 height 25
type input "240000"
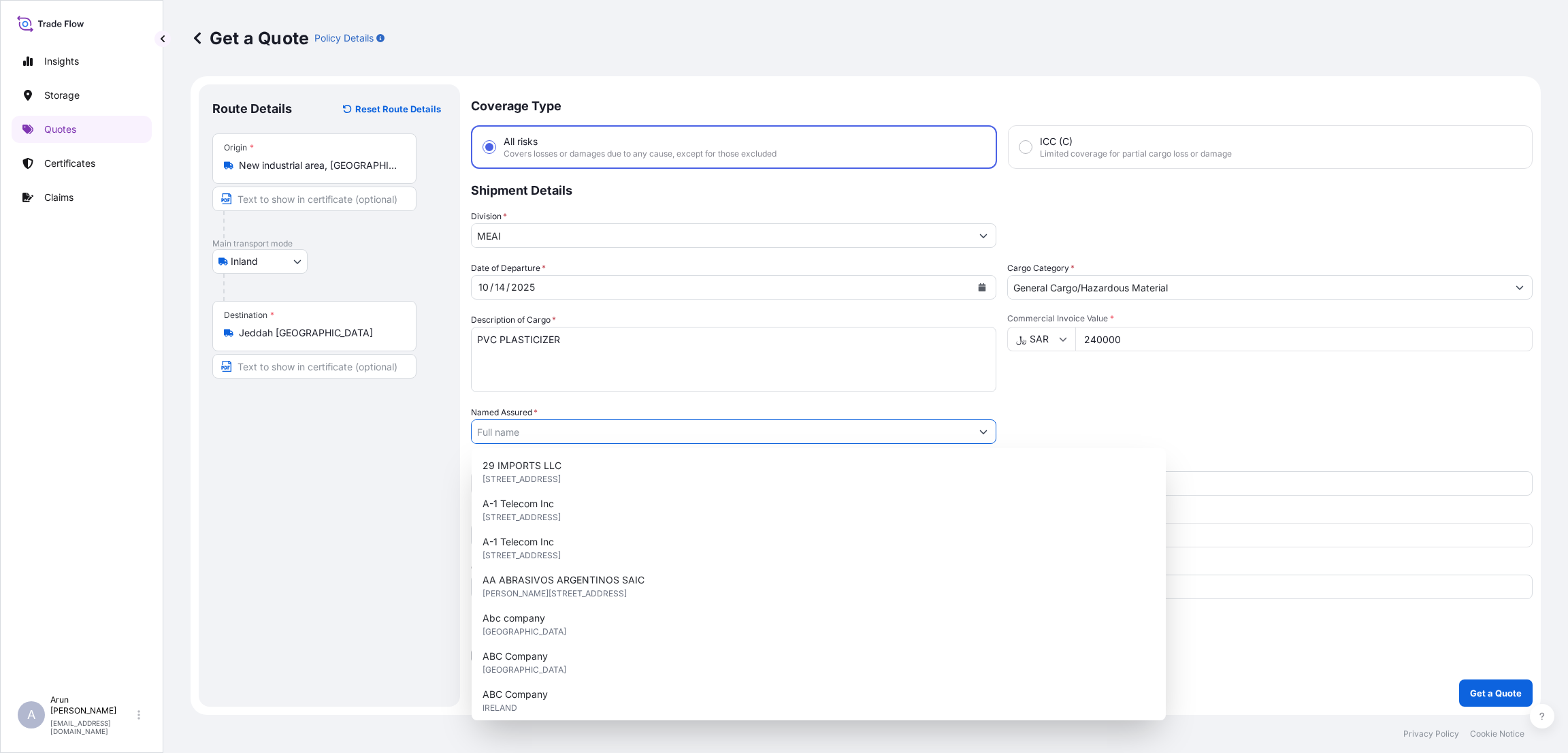
click at [581, 431] on input "Named Assured *" at bounding box center [722, 431] width 499 height 25
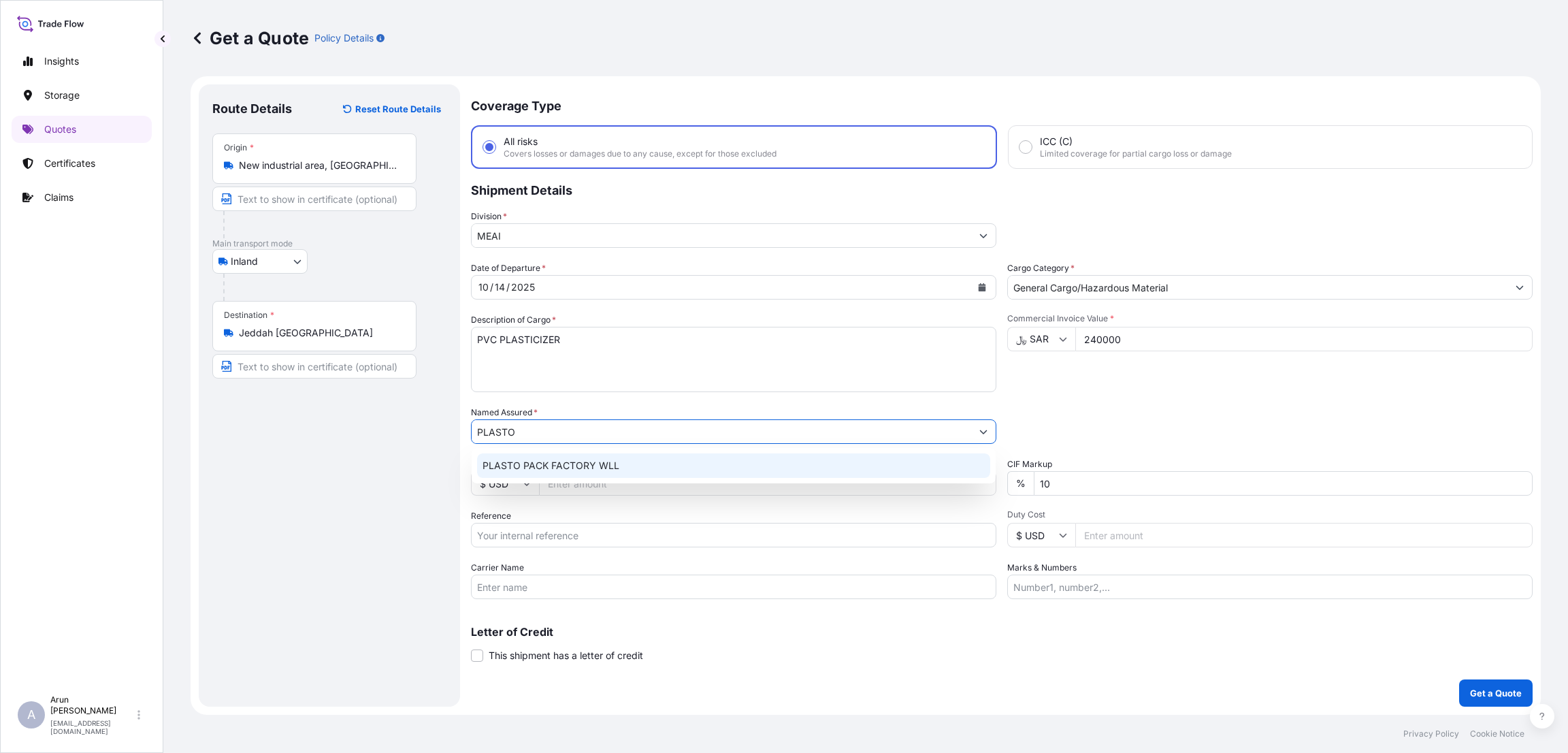
click at [581, 463] on span "PLASTO PACK FACTORY WLL" at bounding box center [551, 465] width 136 height 13
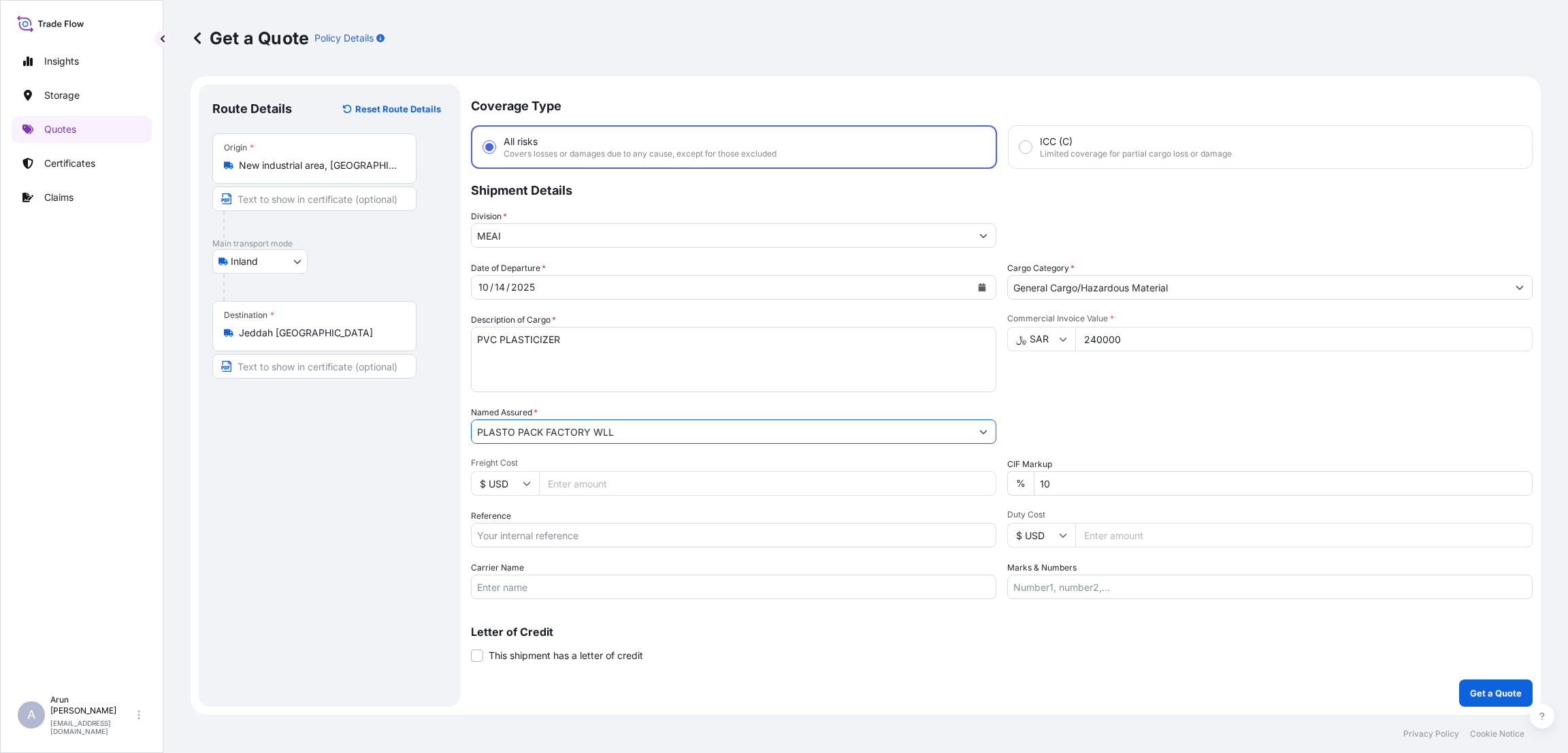
type input "PLASTO PACK FACTORY WLL"
drag, startPoint x: 1104, startPoint y: 482, endPoint x: 1016, endPoint y: 482, distance: 88.0
click at [1016, 482] on div "% 10" at bounding box center [1270, 483] width 525 height 25
type input "10"
click at [676, 536] on input "Reference" at bounding box center [734, 535] width 525 height 25
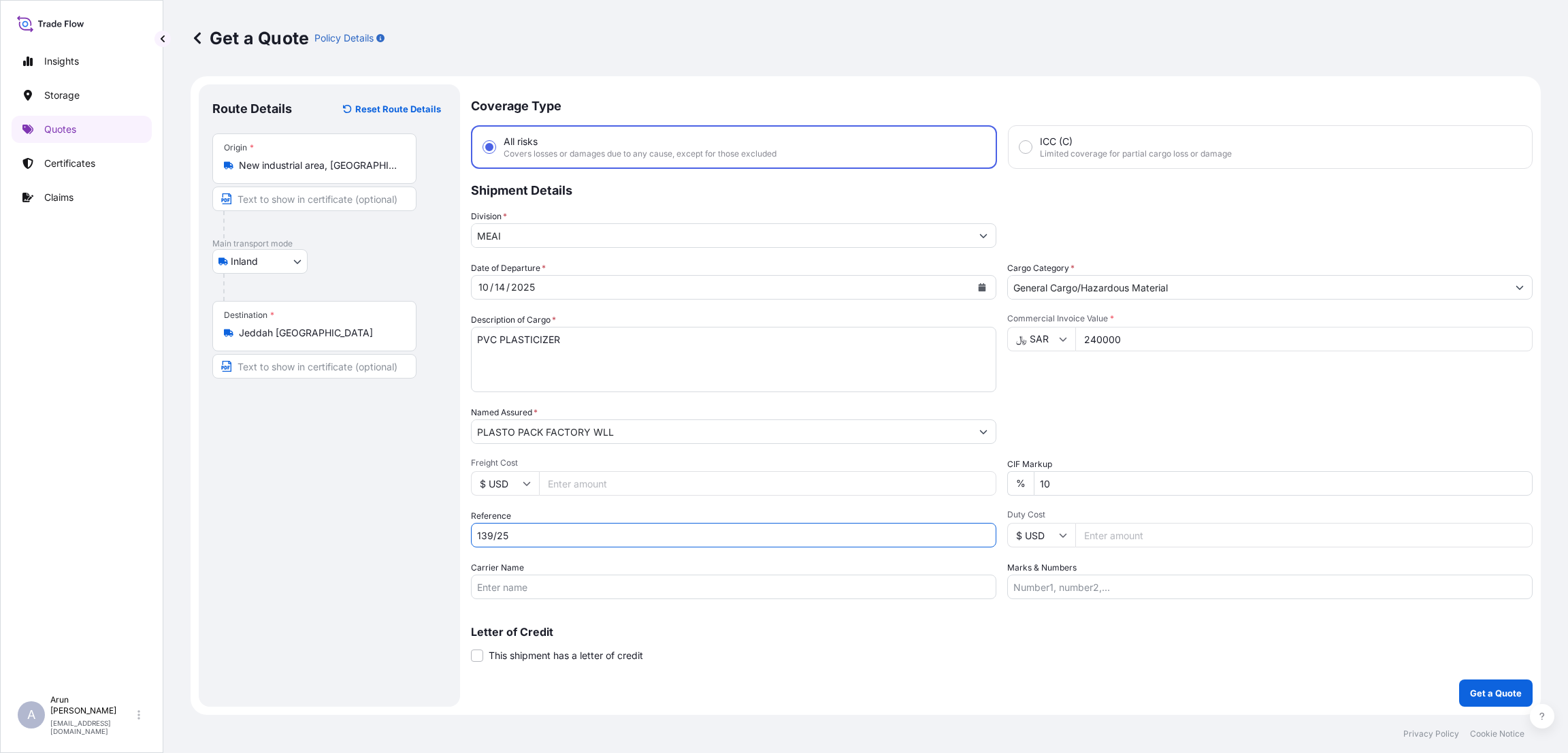
type input "139/25"
click at [1031, 584] on input "Marks & Numbers" at bounding box center [1270, 587] width 525 height 25
type input "INVOICE NUMBER:139/25 DATE:[DATE]"
click at [1045, 483] on input "10" at bounding box center [1283, 483] width 499 height 25
type input "0"
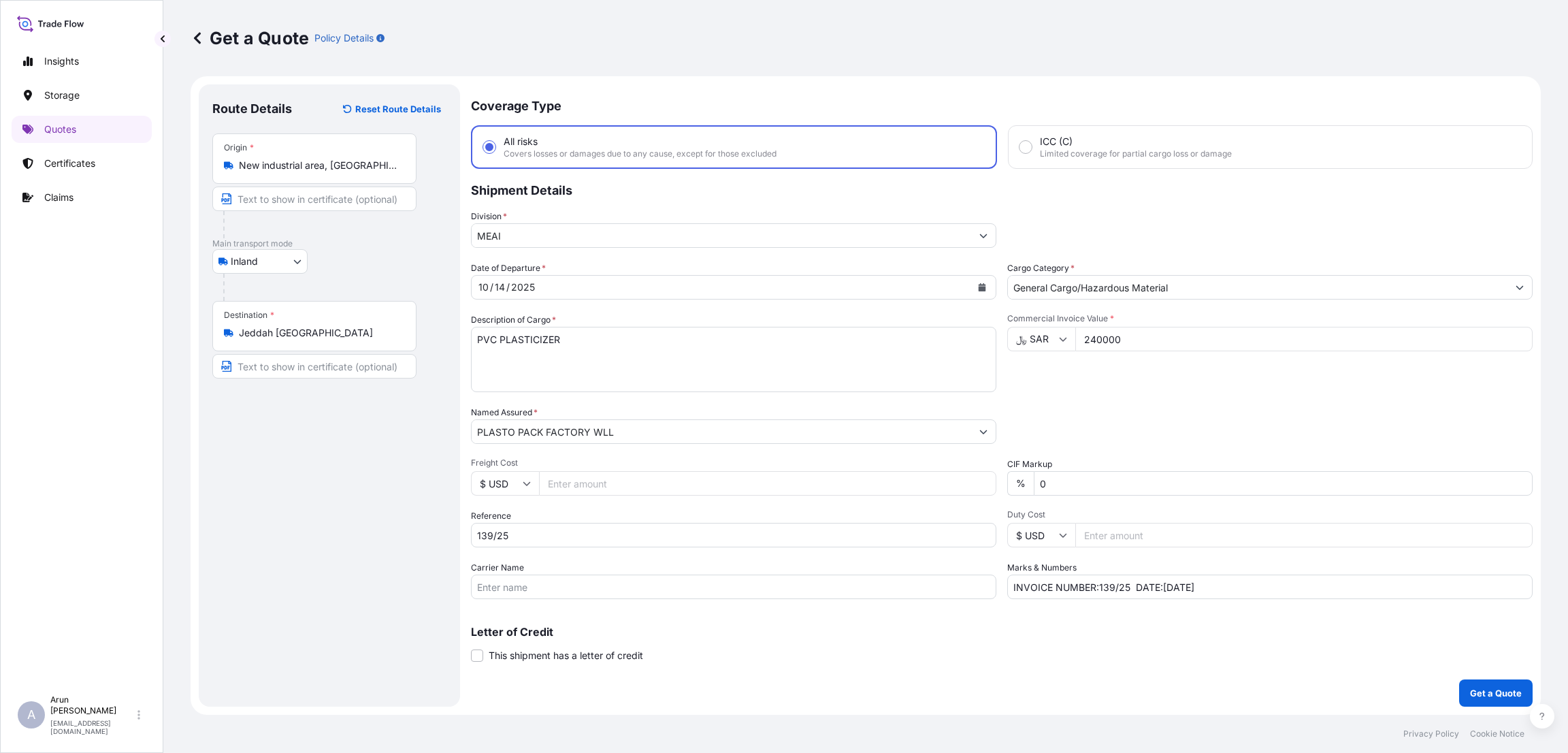
click at [1178, 419] on div "Packing Category Type to search a container mode Please select a primary mode o…" at bounding box center [1270, 425] width 525 height 38
click at [1500, 695] on p "Get a Quote" at bounding box center [1496, 692] width 52 height 13
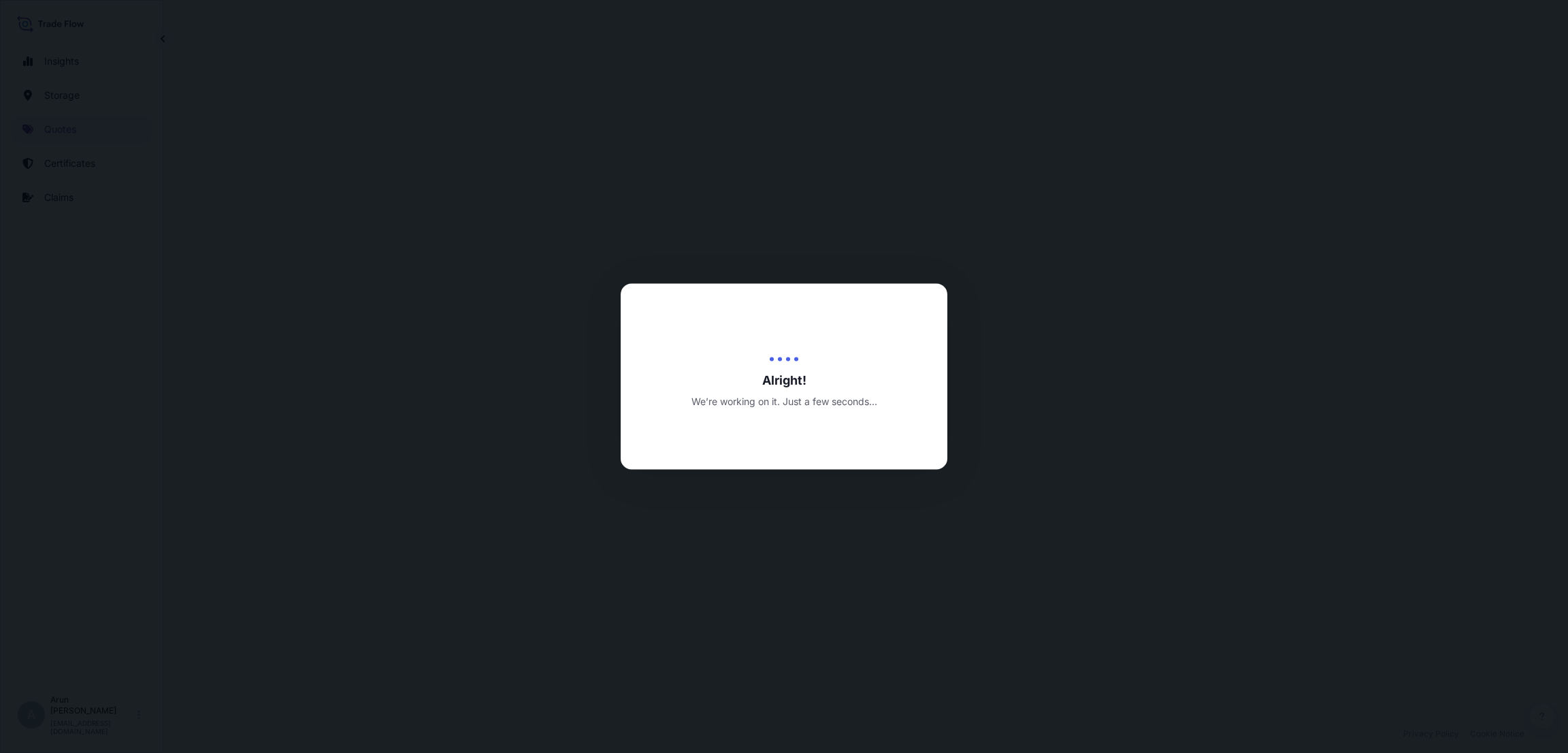
select select "Inland"
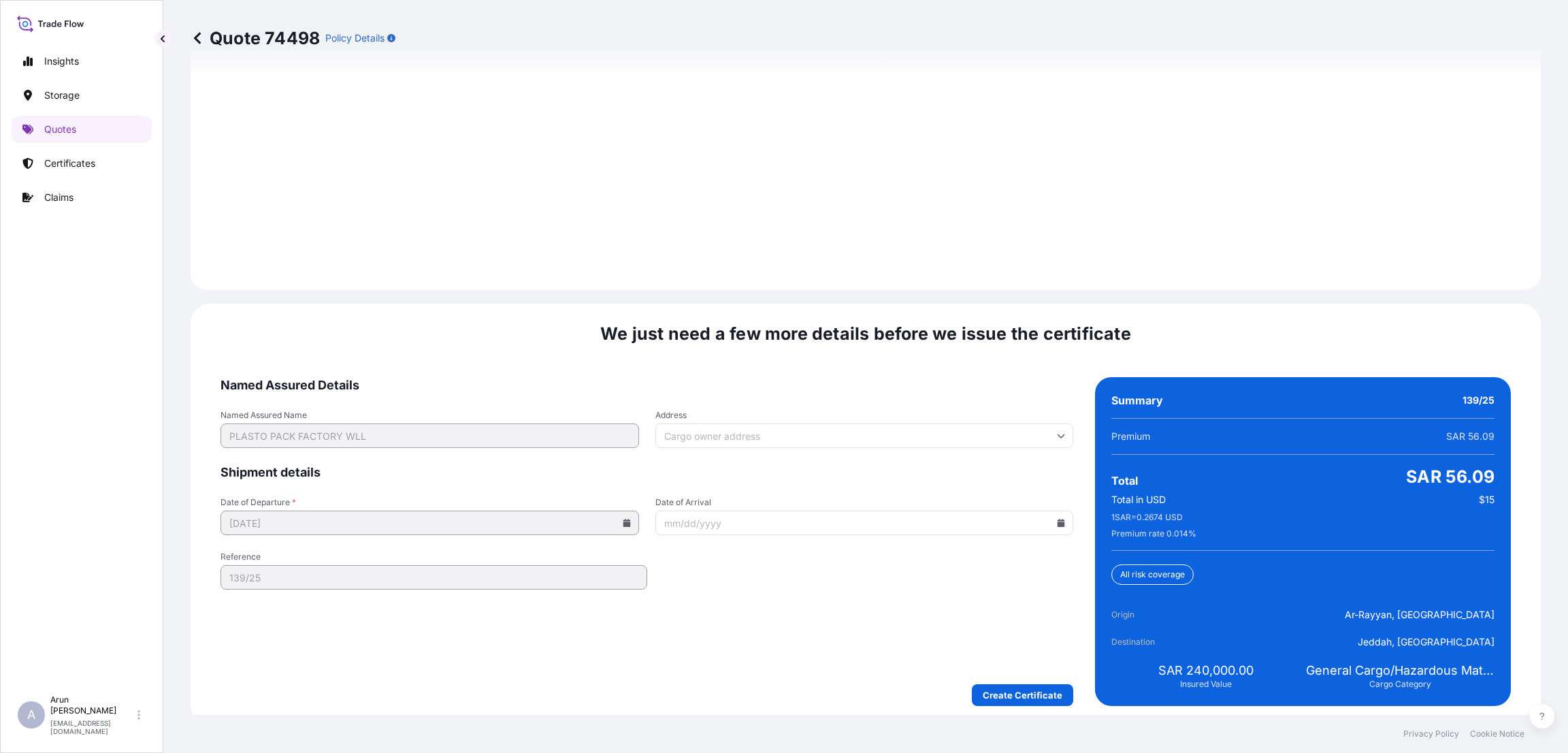
scroll to position [1884, 0]
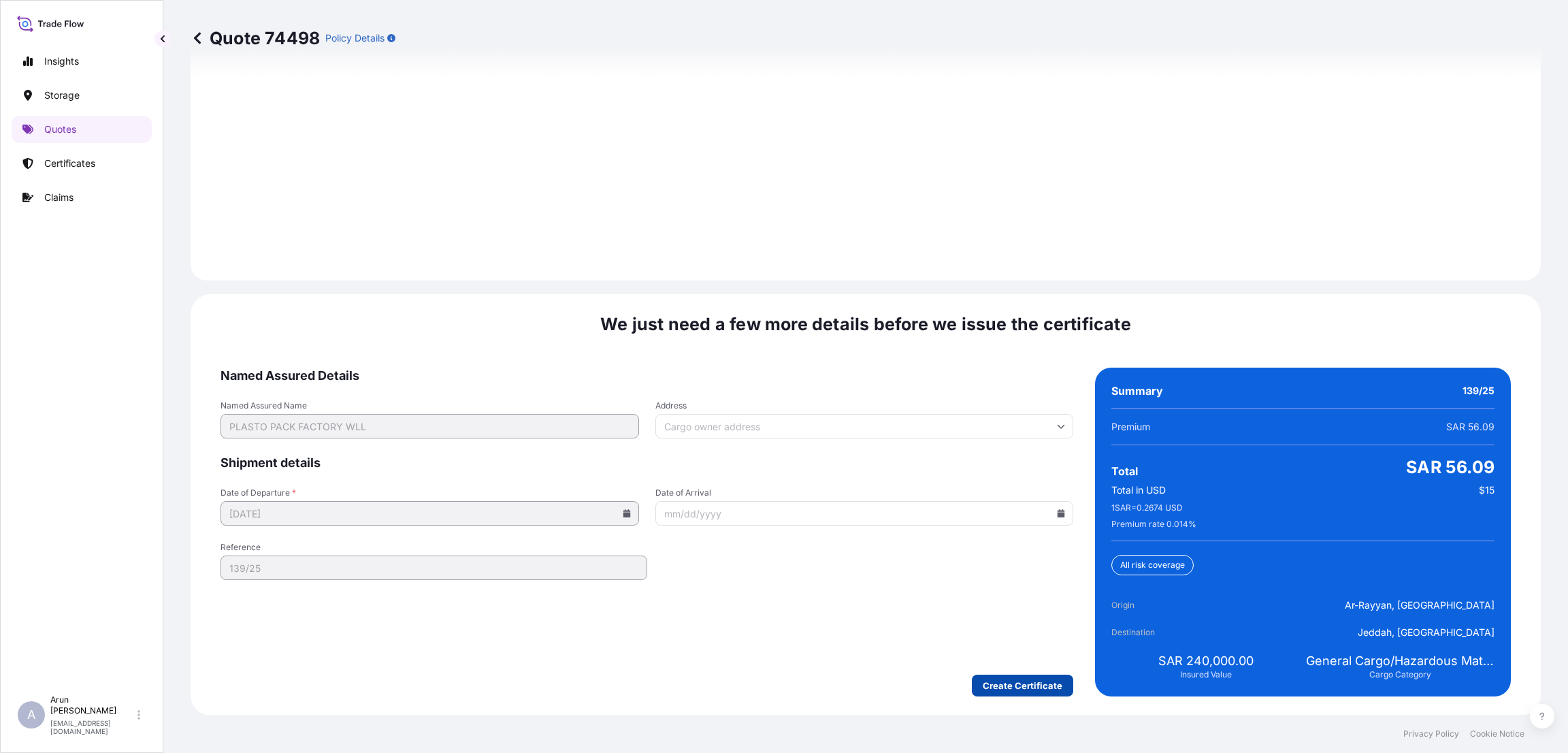
click at [992, 675] on button "Create Certificate" at bounding box center [1023, 685] width 101 height 22
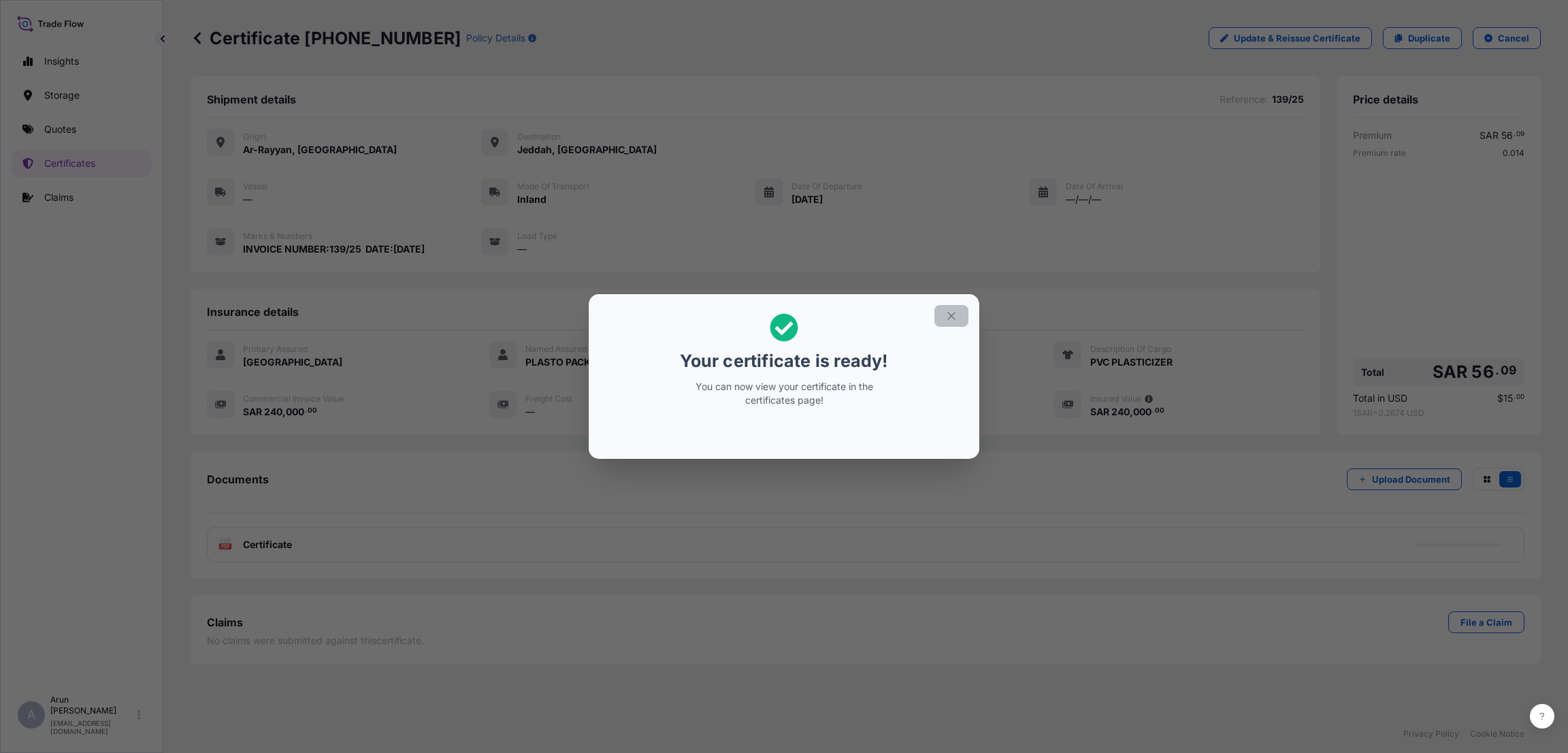
click at [949, 318] on icon "button" at bounding box center [951, 315] width 8 height 8
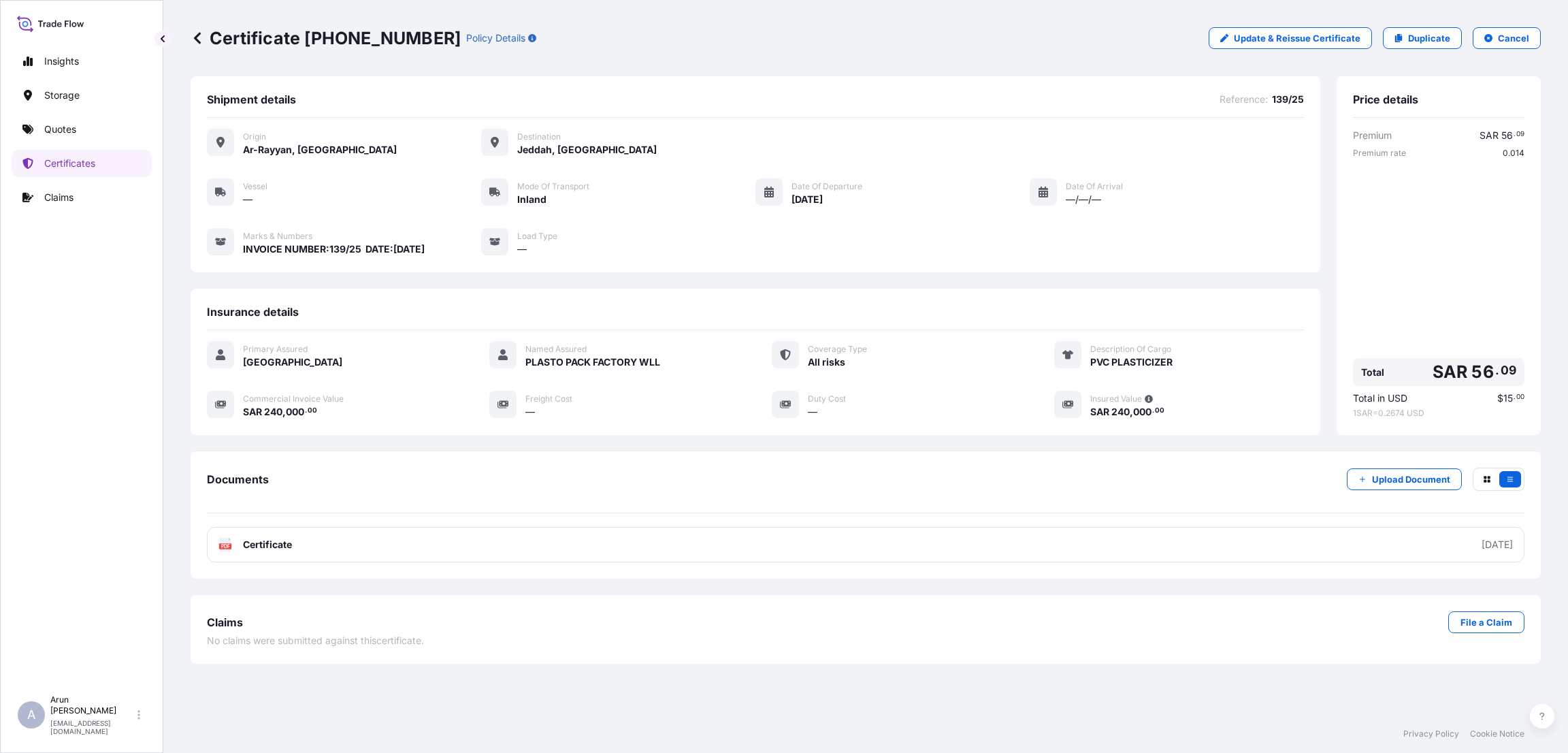
click at [509, 539] on link "PDF Certificate [DATE]" at bounding box center [865, 545] width 1318 height 35
